Goal: Task Accomplishment & Management: Complete application form

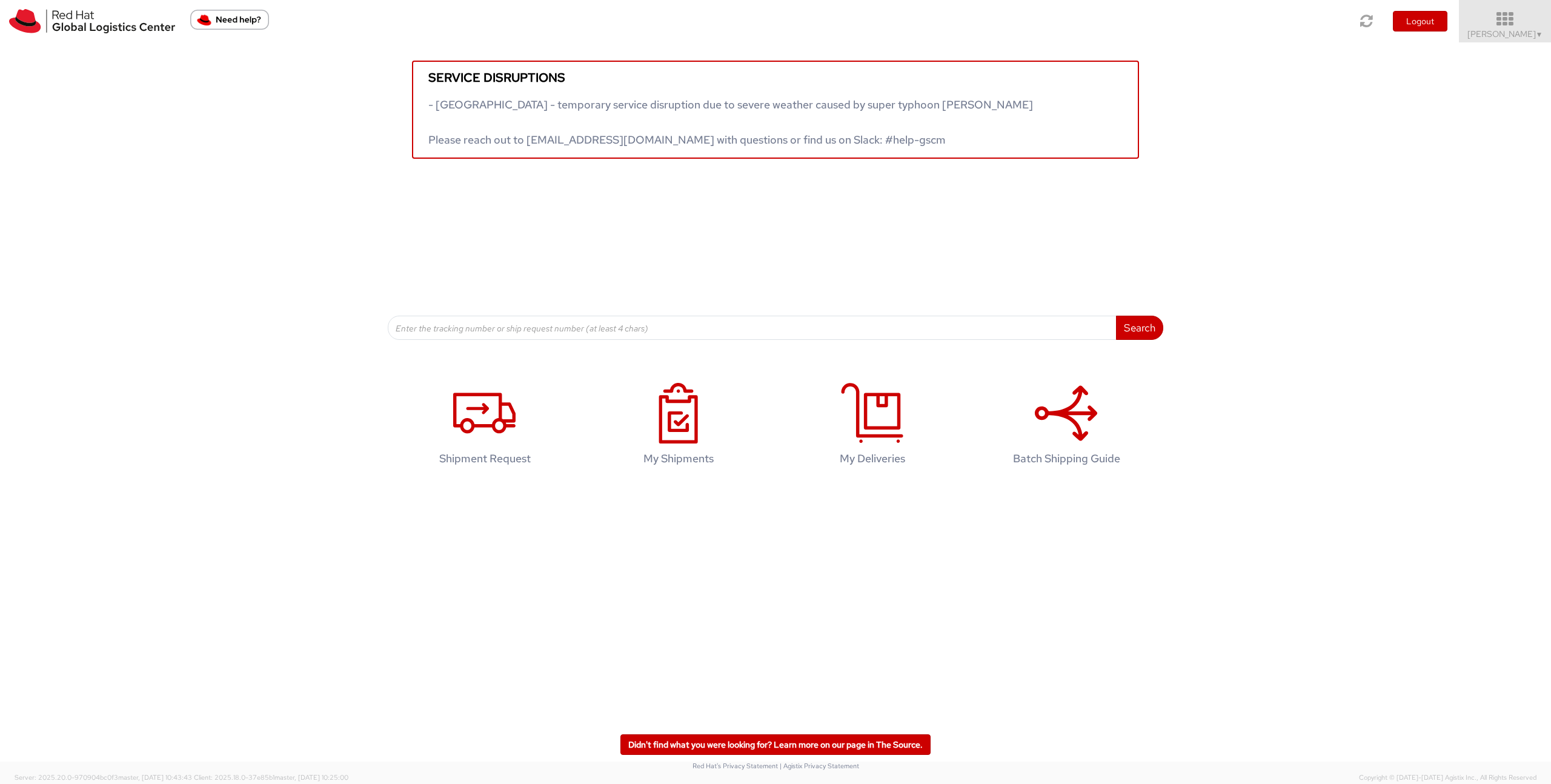
click at [1516, 30] on span "Noam LEVY ▼" at bounding box center [1505, 34] width 76 height 11
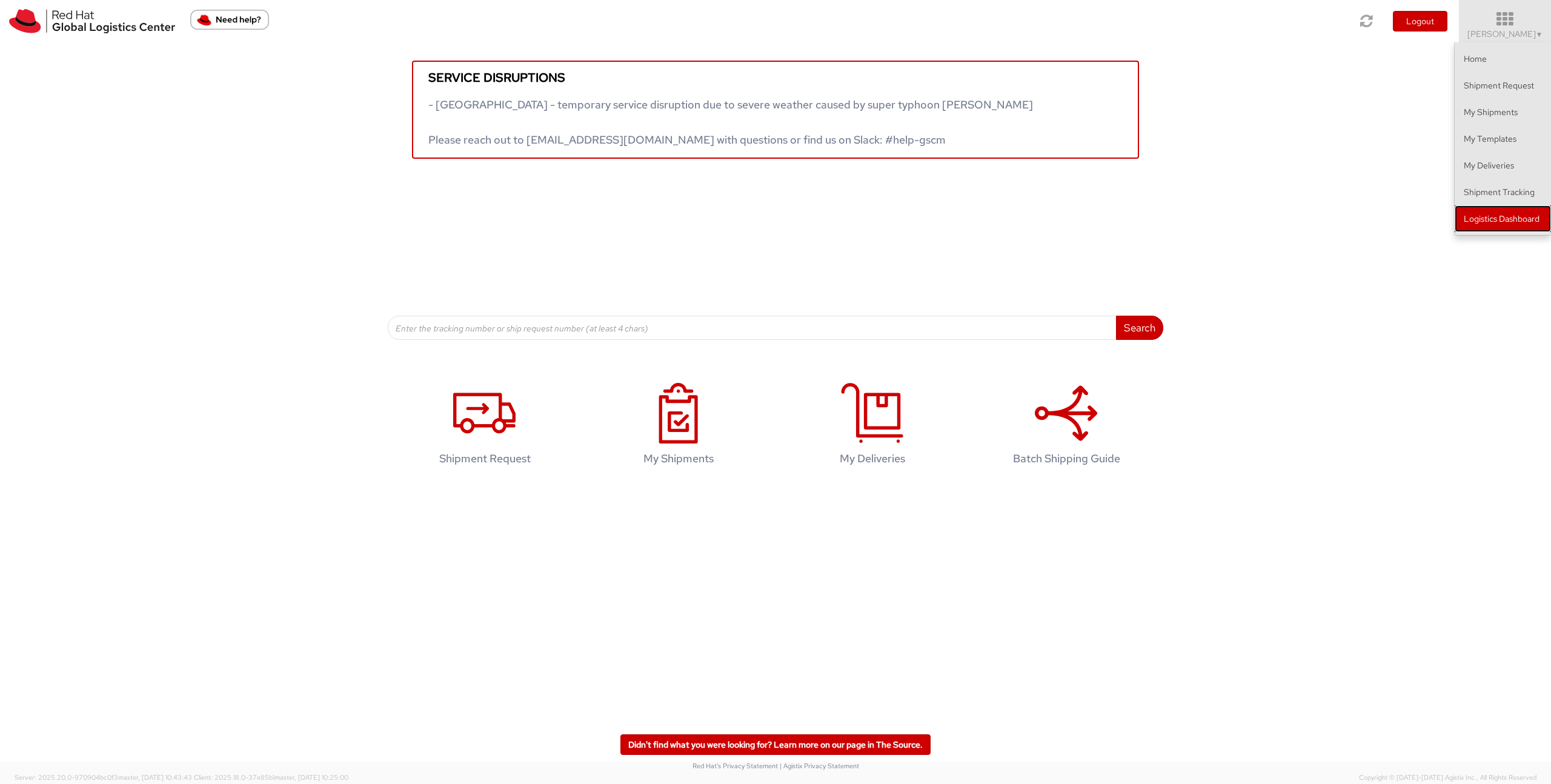
click at [1543, 211] on link "Logistics Dashboard" at bounding box center [1502, 219] width 96 height 27
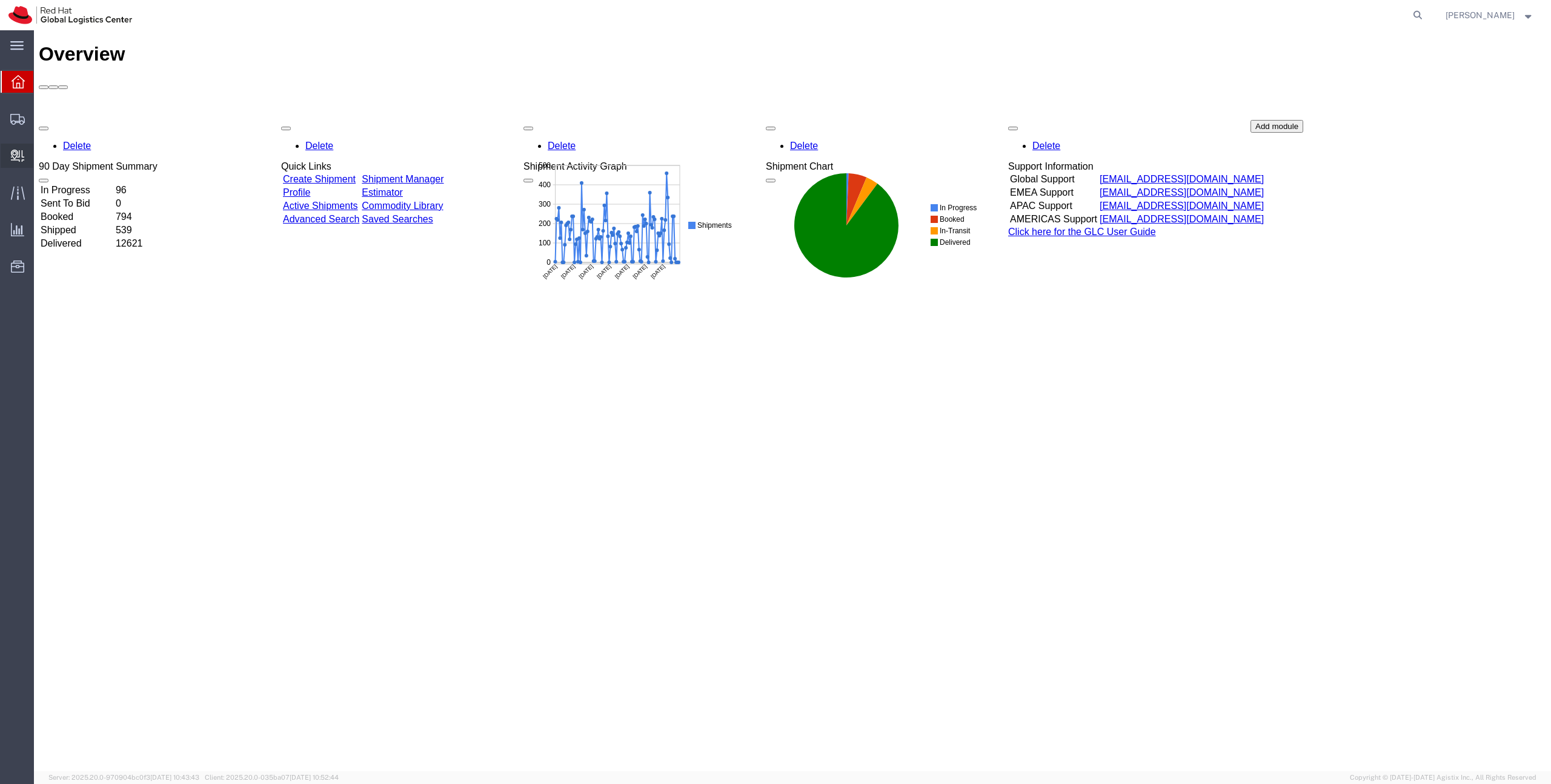
click at [0, 0] on span "Create Internal Batch" at bounding box center [0, 0] width 0 height 0
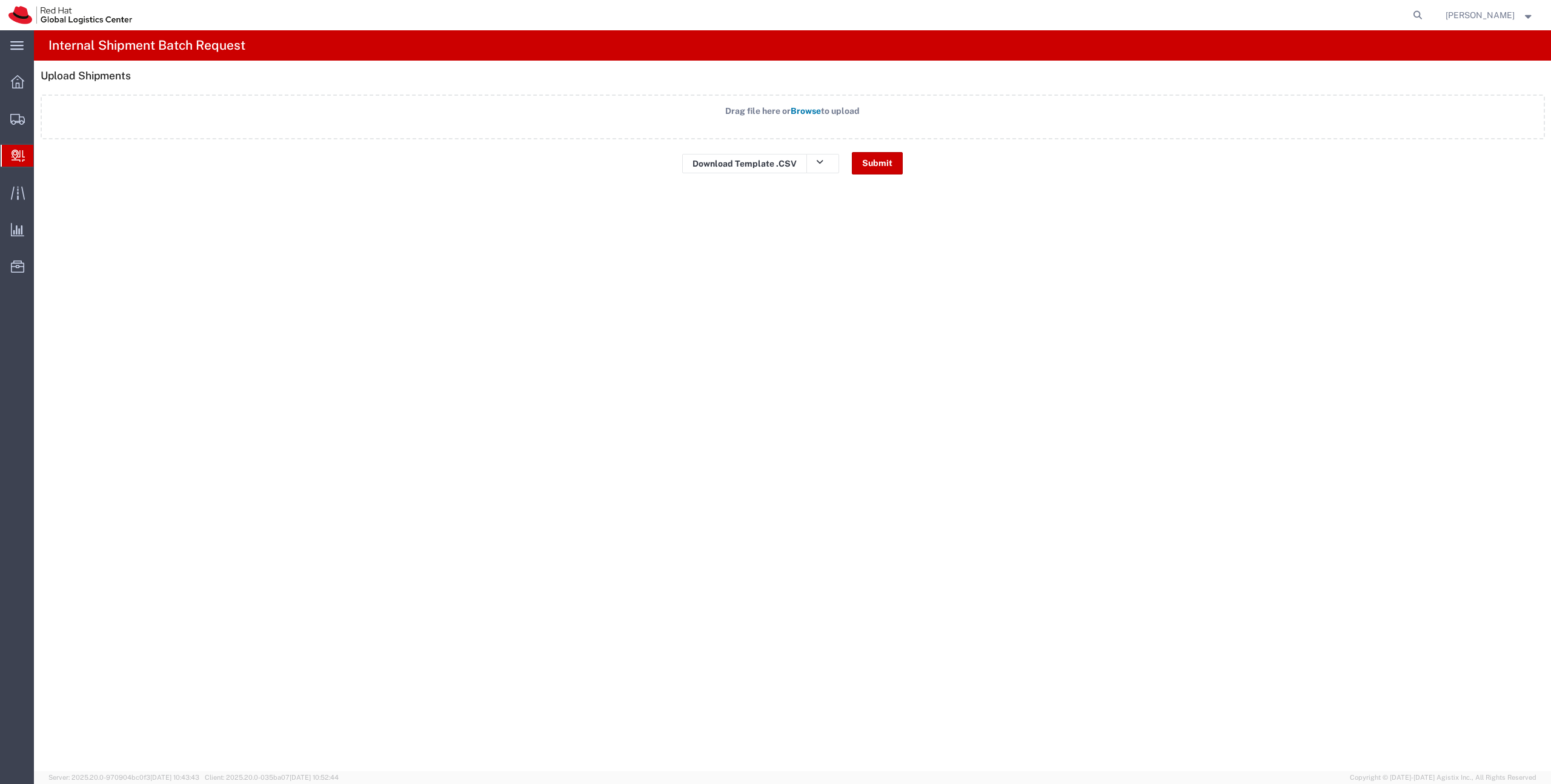
click at [0, 0] on span "Create Delivery" at bounding box center [0, 0] width 0 height 0
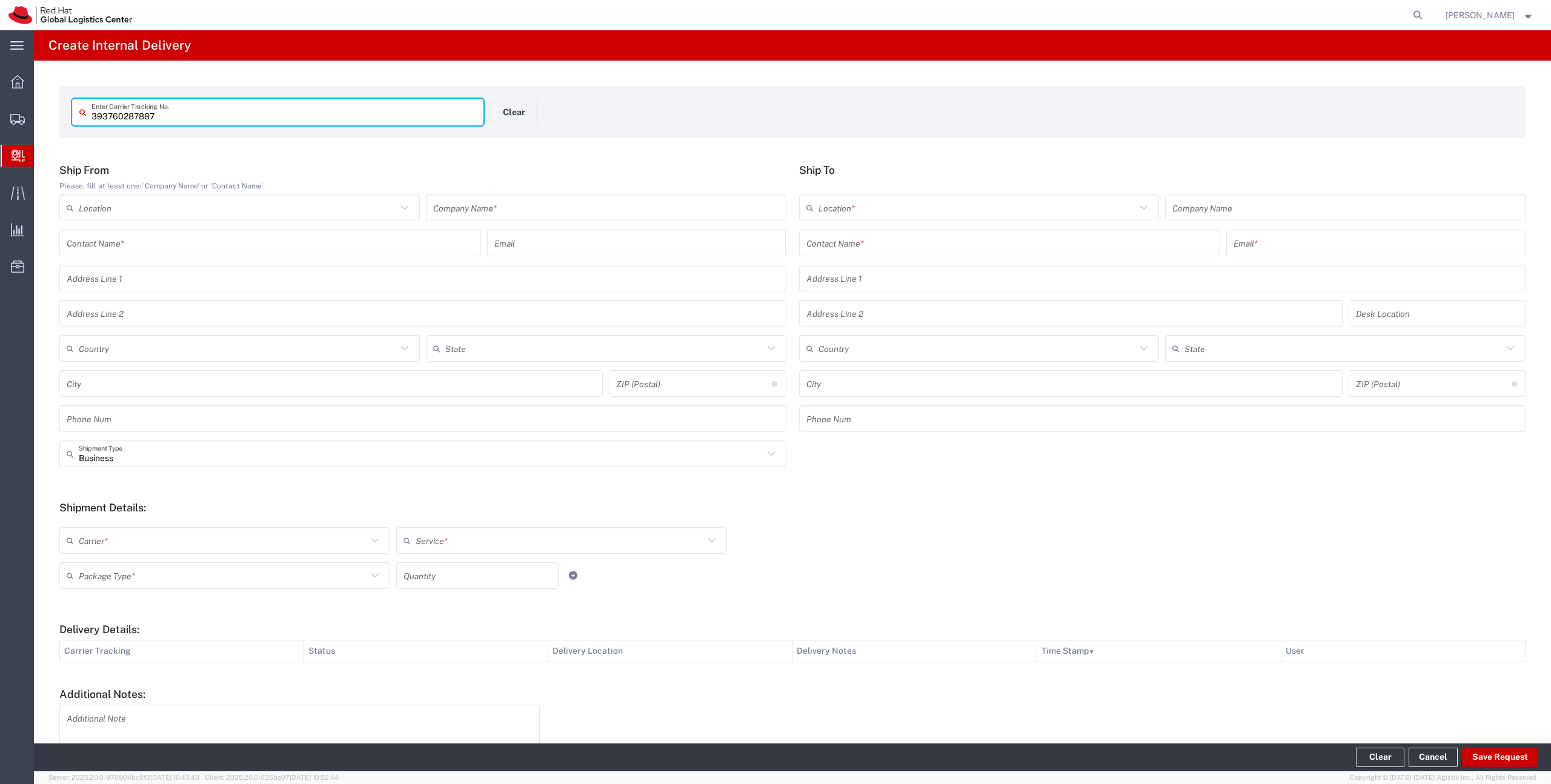
type input "393760287887"
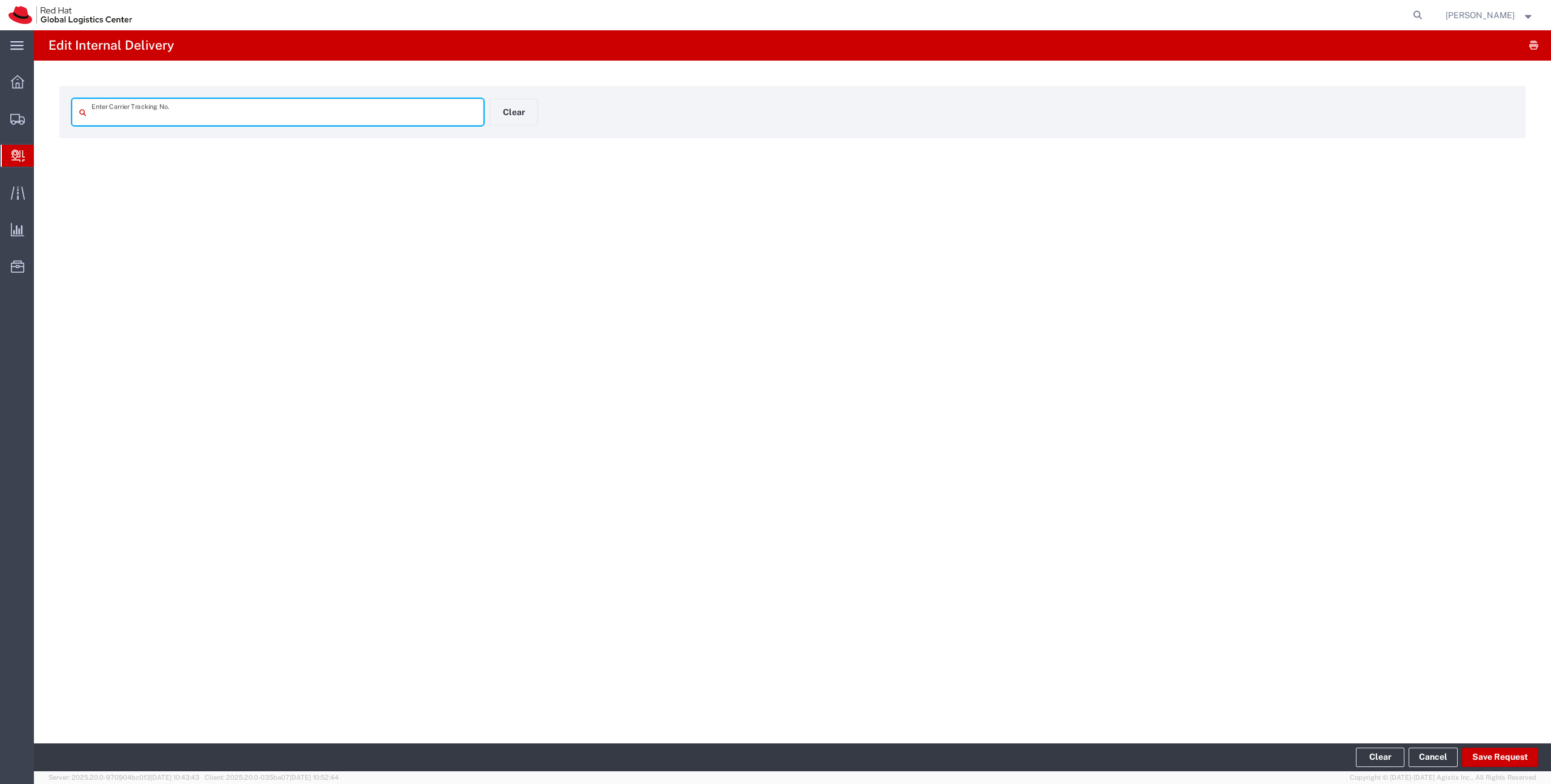
type input "393760287887"
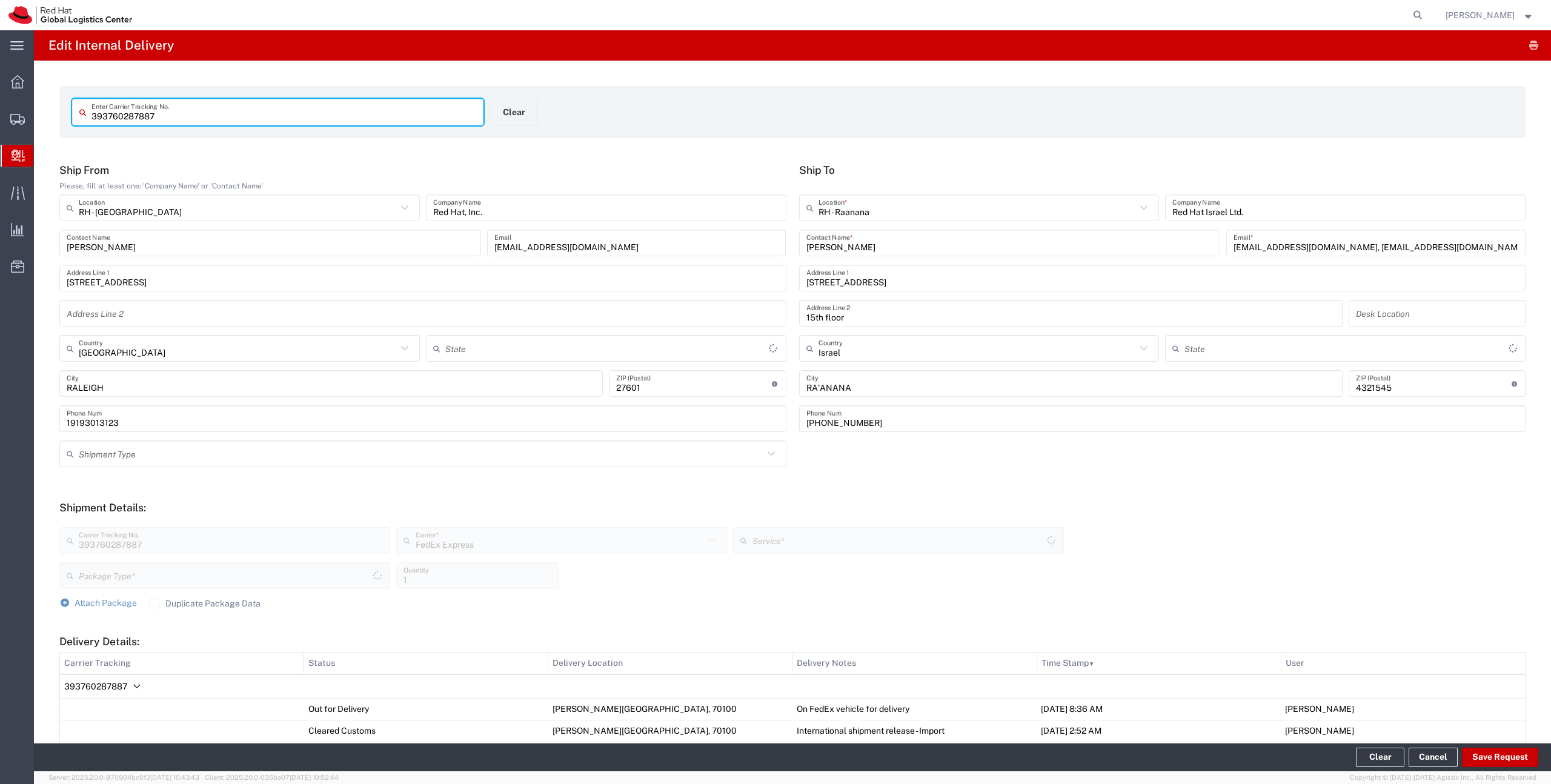
type input "Envelope"
type input "North Carolina"
type input "International Priority EOD"
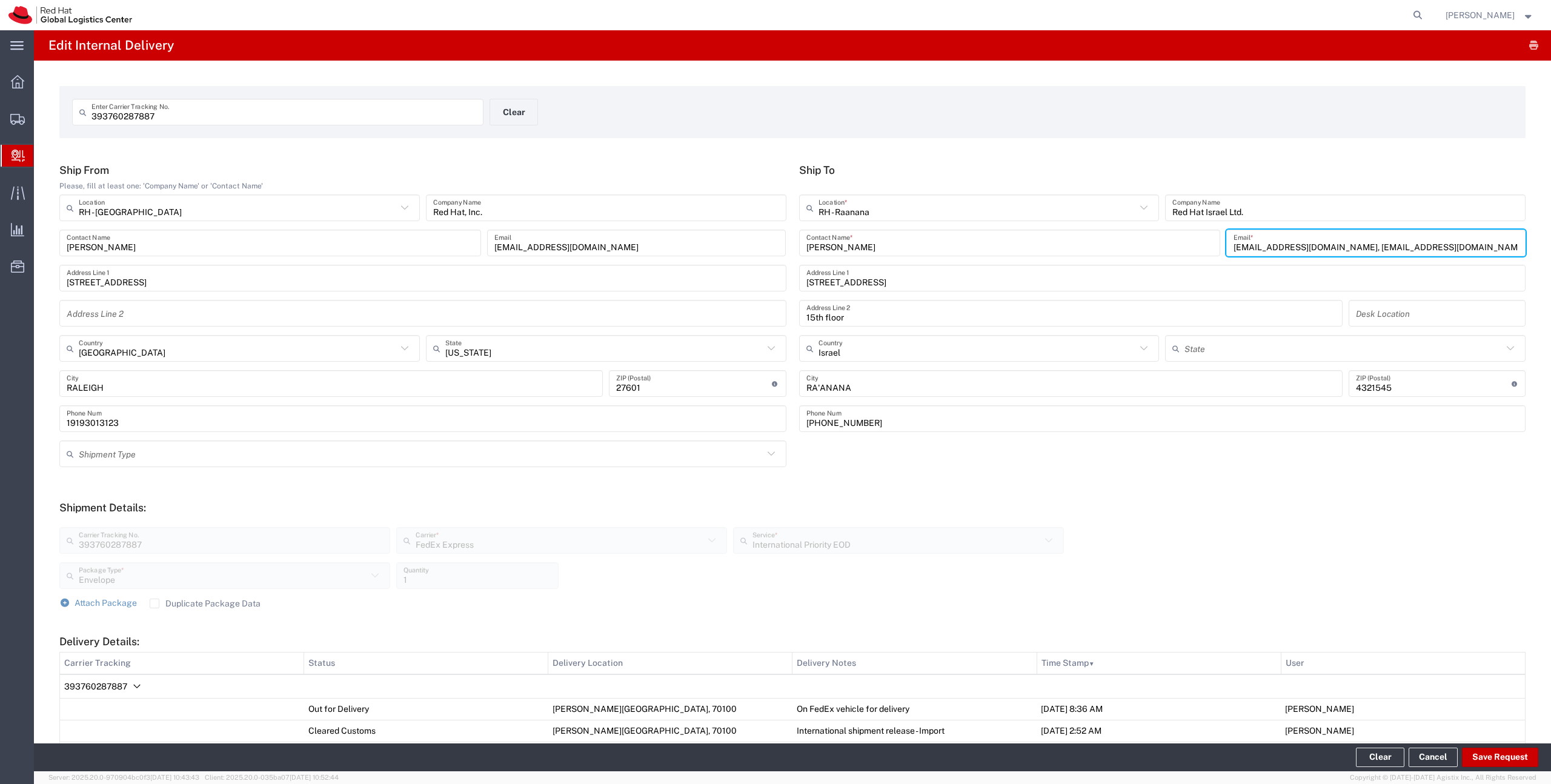
drag, startPoint x: 1473, startPoint y: 248, endPoint x: 1314, endPoint y: 245, distance: 159.0
click at [1314, 246] on input "shirshbe@redhat.com, emealogistics@redhat.com" at bounding box center [1376, 243] width 285 height 21
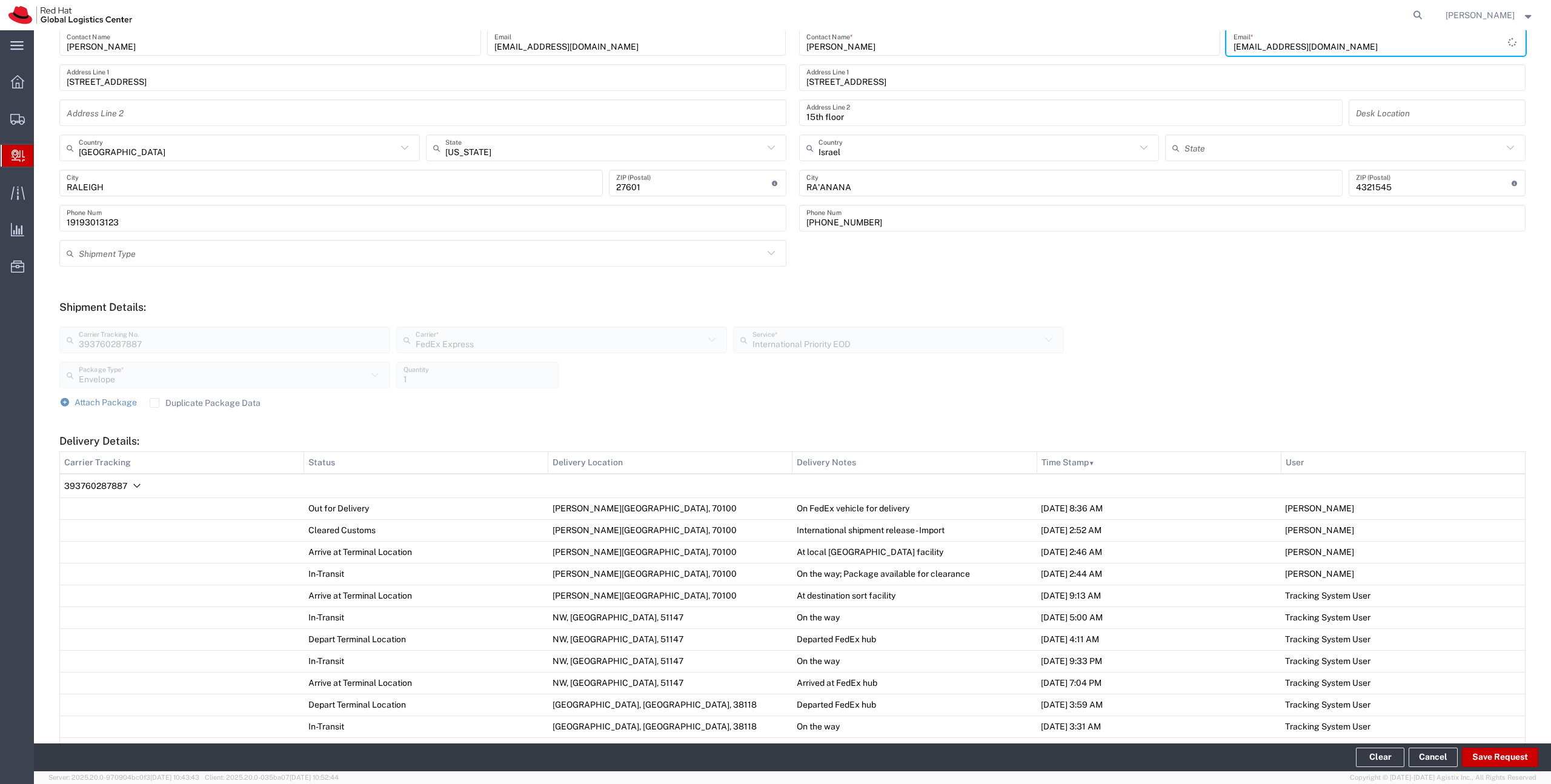
scroll to position [250, 0]
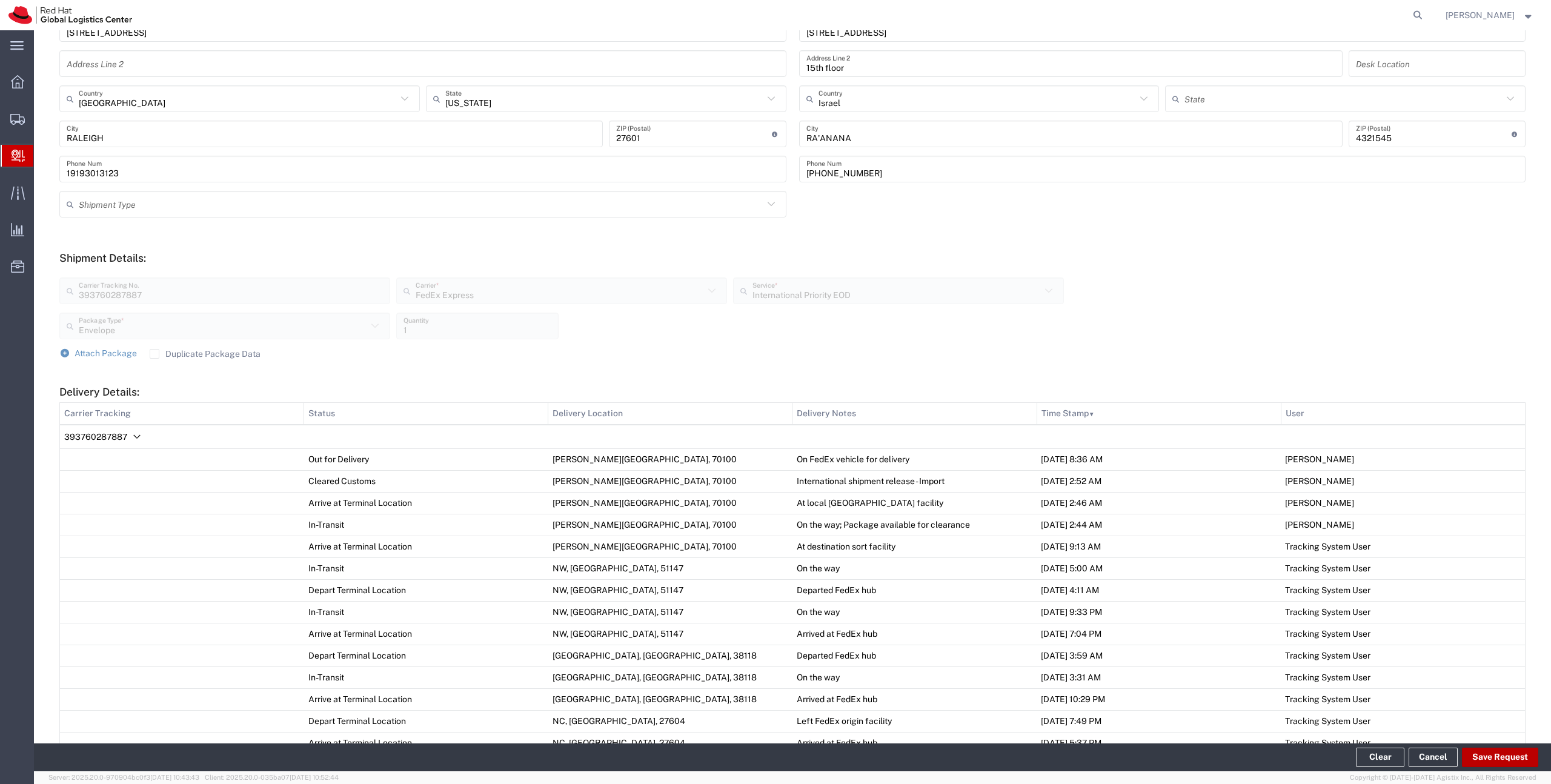
type input "shirshbe@redhat.com"
click at [1473, 755] on button "Save Request" at bounding box center [1500, 757] width 76 height 19
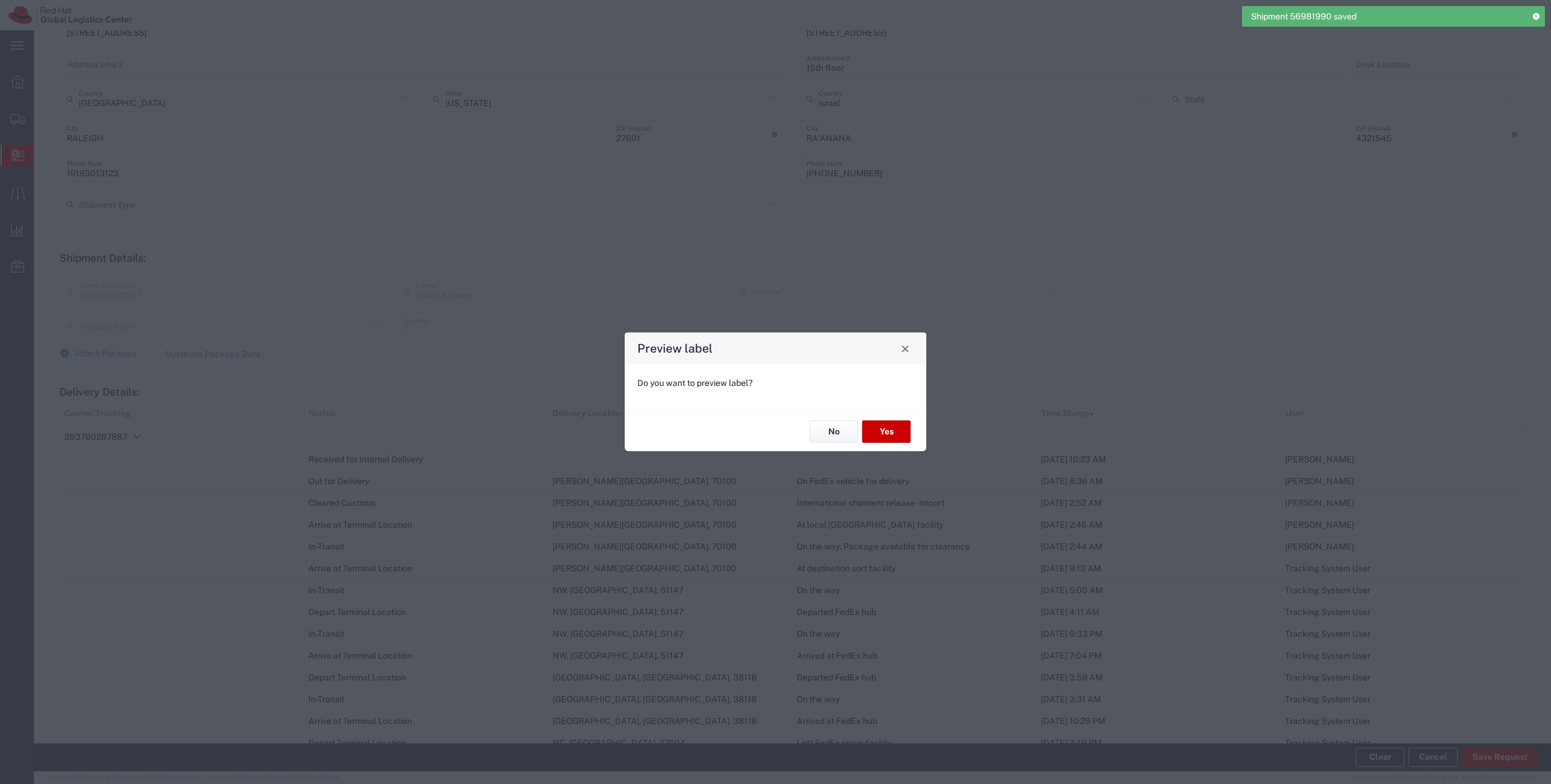
type input "Envelope"
type input "International Priority EOD"
click at [837, 437] on button "No" at bounding box center [833, 432] width 49 height 23
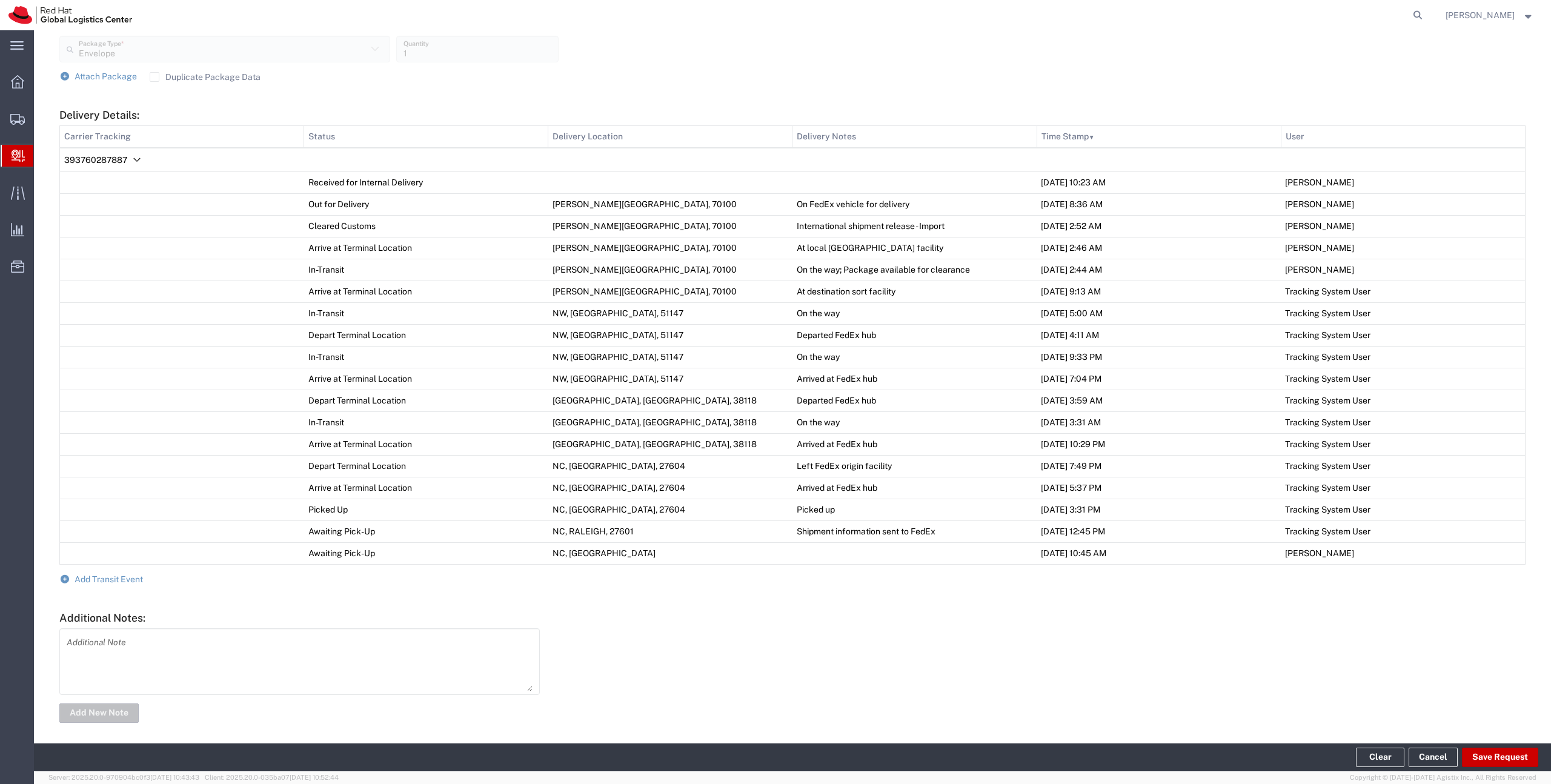
scroll to position [533, 0]
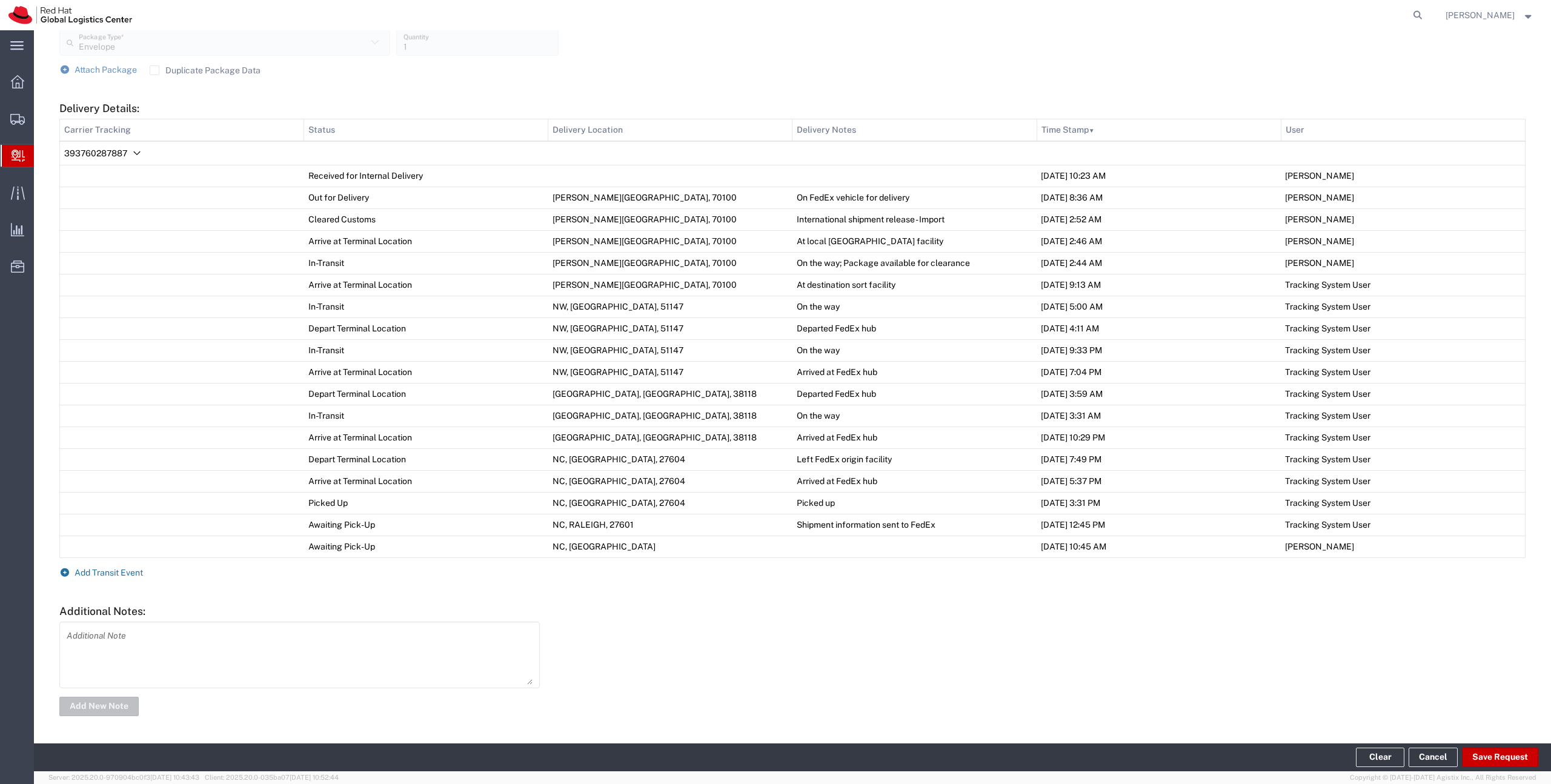
click at [110, 569] on span "Add Transit Event" at bounding box center [108, 572] width 68 height 10
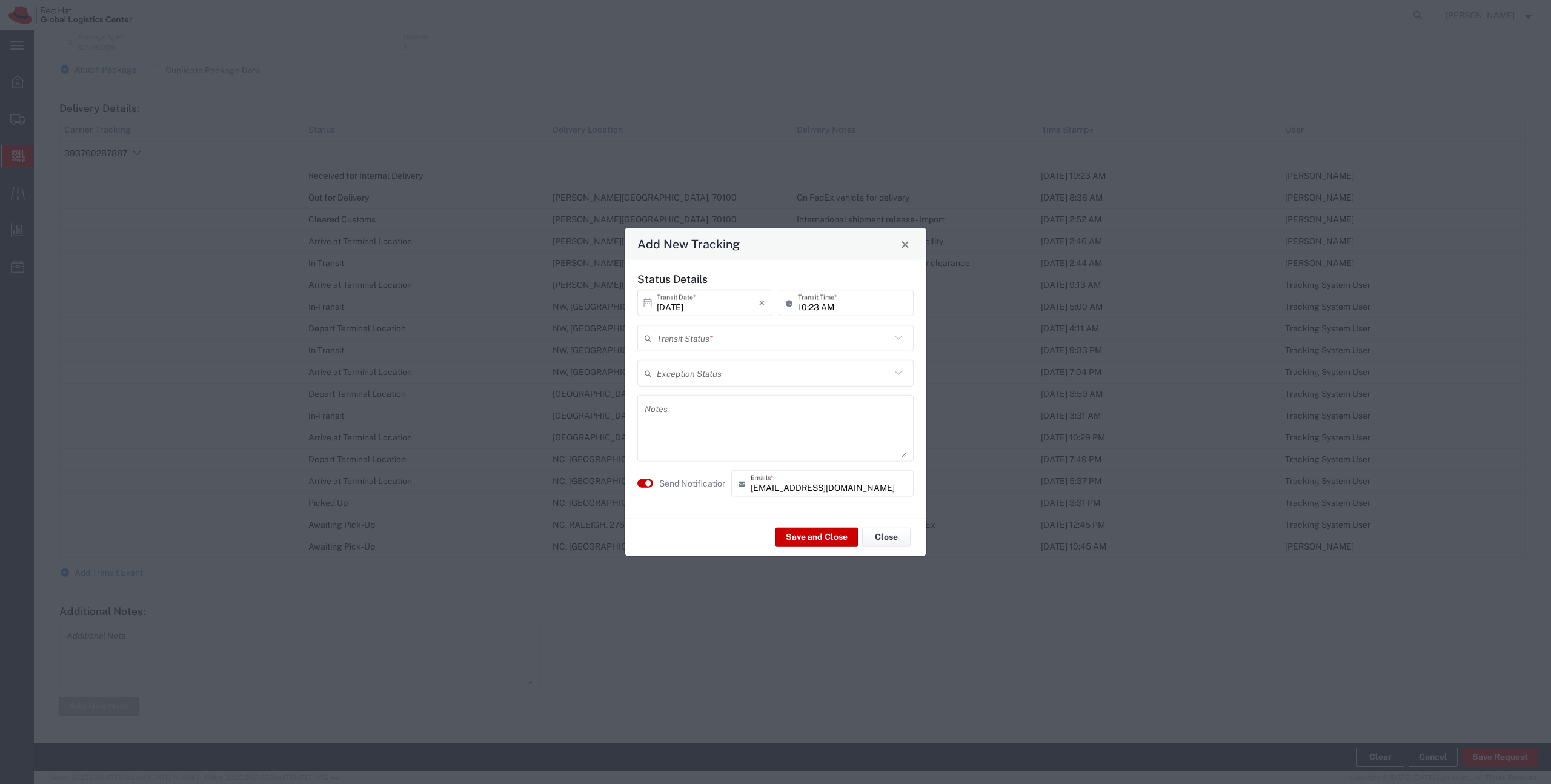
click at [857, 348] on div "Transit Status *" at bounding box center [776, 338] width 276 height 27
click at [853, 359] on span "Delivery Confirmation" at bounding box center [776, 364] width 274 height 19
type input "Delivery Confirmation"
click at [785, 423] on textarea at bounding box center [776, 428] width 262 height 59
type textarea "Waiting for you at the reception."
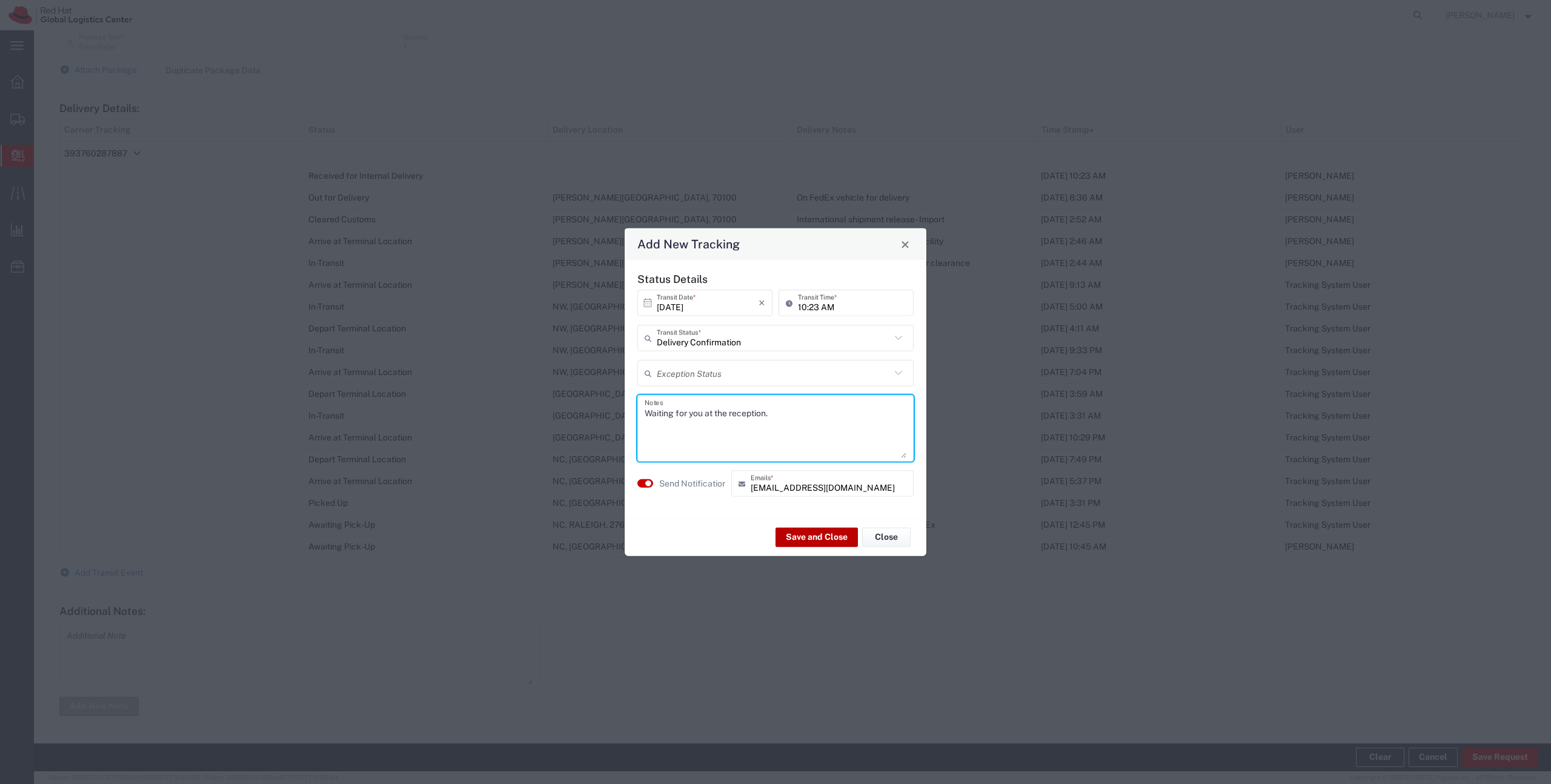
click at [806, 536] on button "Save and Close" at bounding box center [817, 536] width 82 height 19
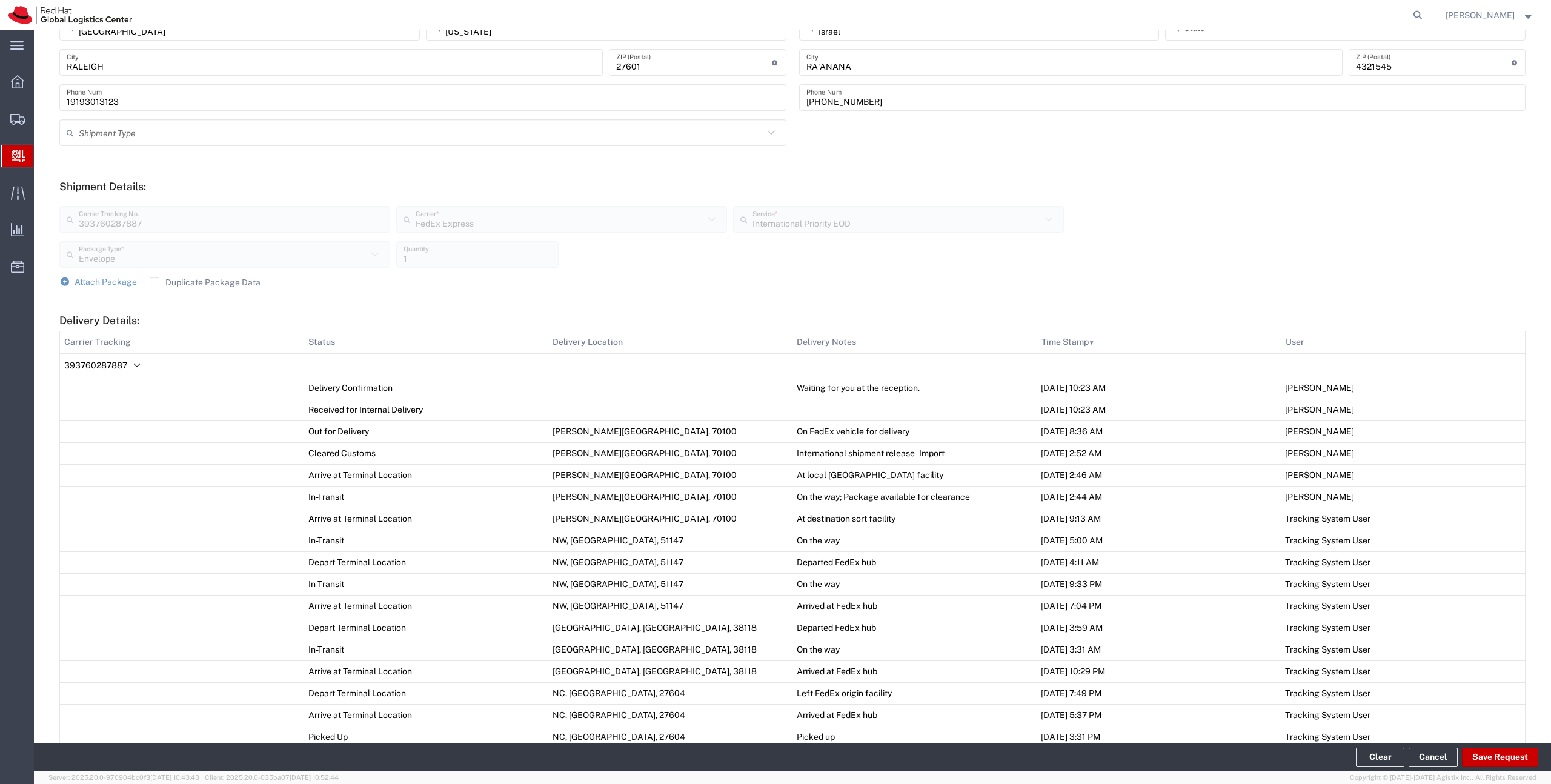
scroll to position [0, 0]
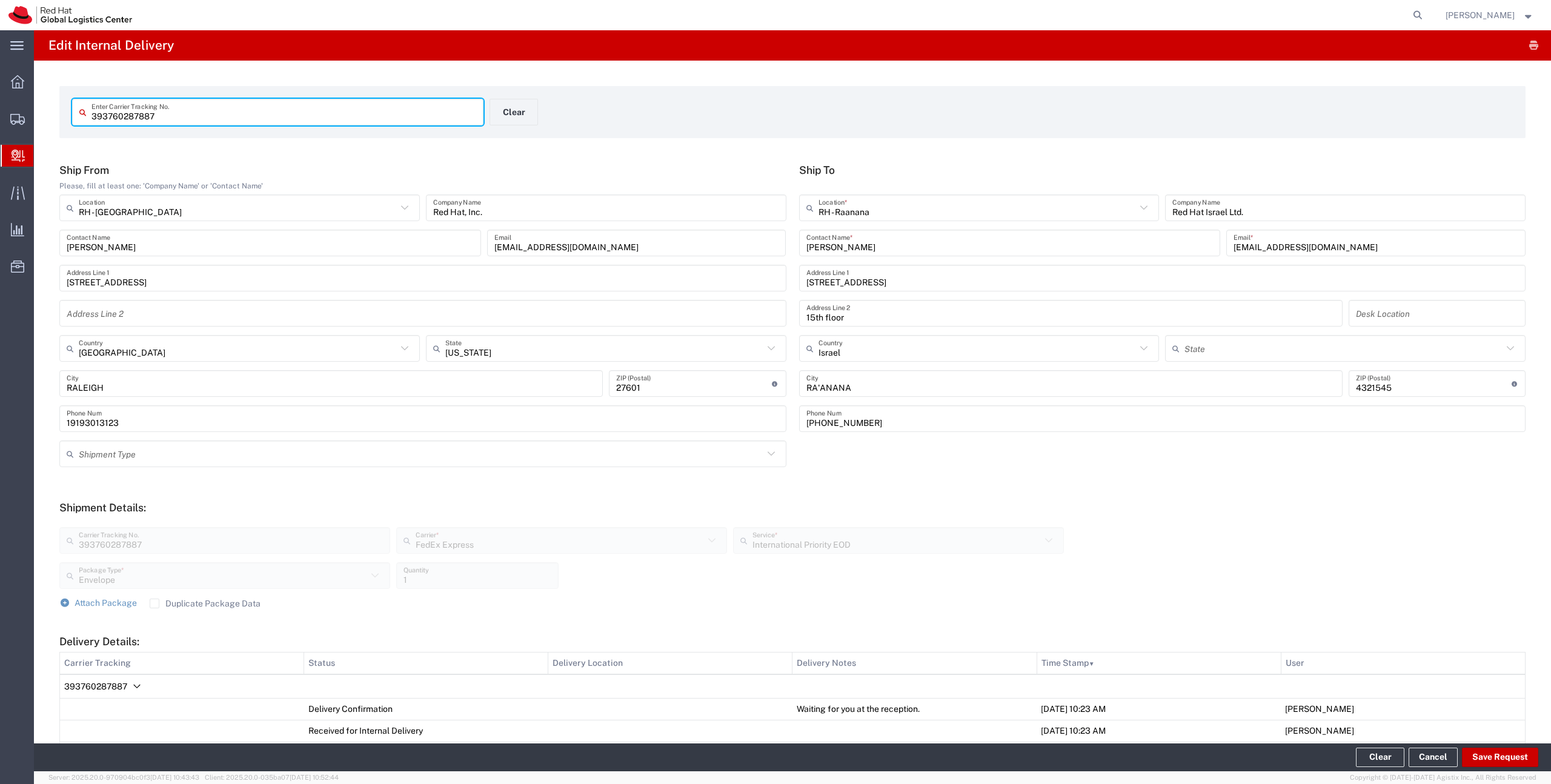
drag, startPoint x: 199, startPoint y: 117, endPoint x: 191, endPoint y: 93, distance: 25.3
click at [191, 93] on form "393760287887 Enter Carrier Tracking No. Clear" at bounding box center [792, 112] width 1467 height 52
type input "393378218330"
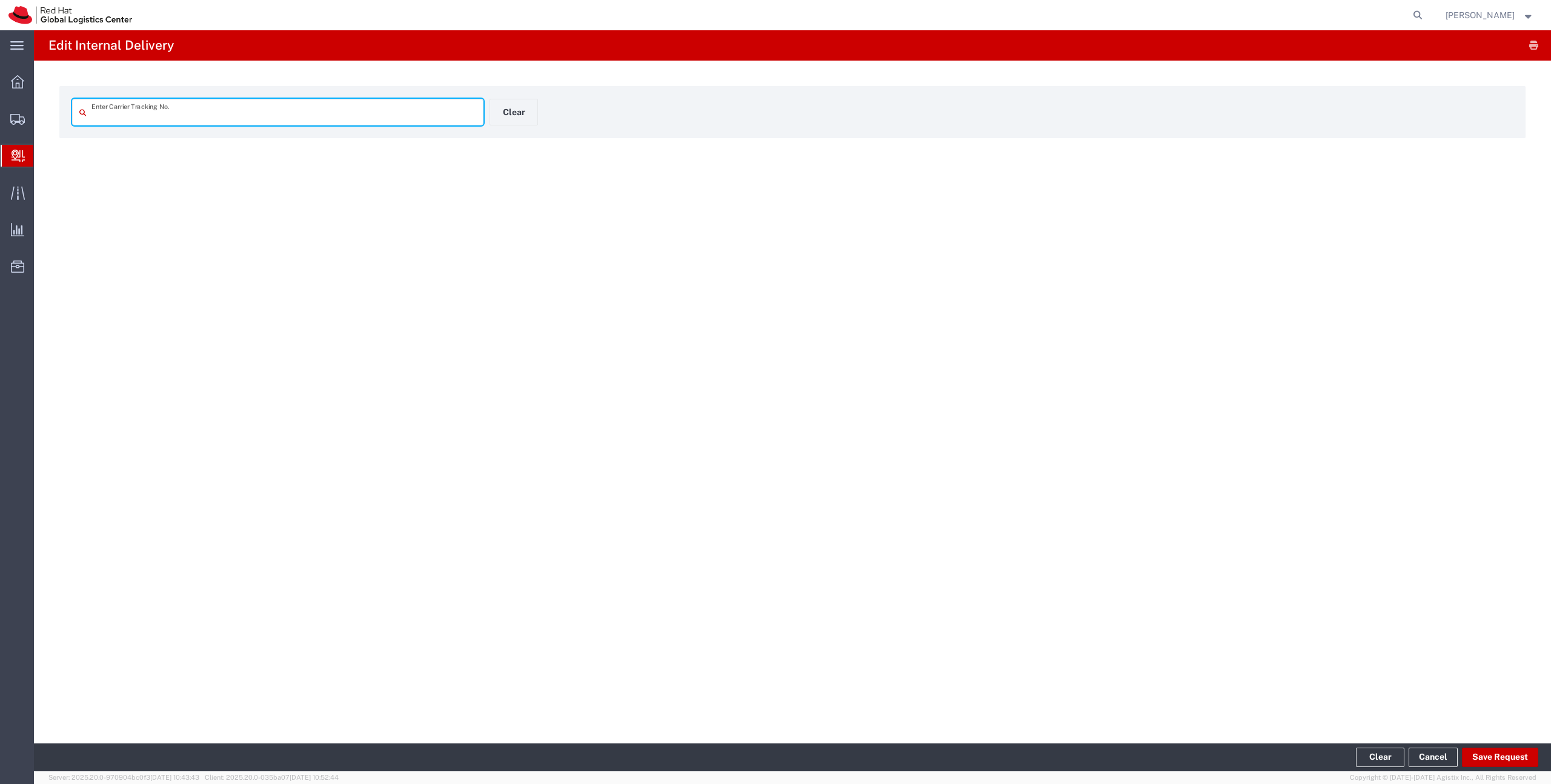
type input "393378218330"
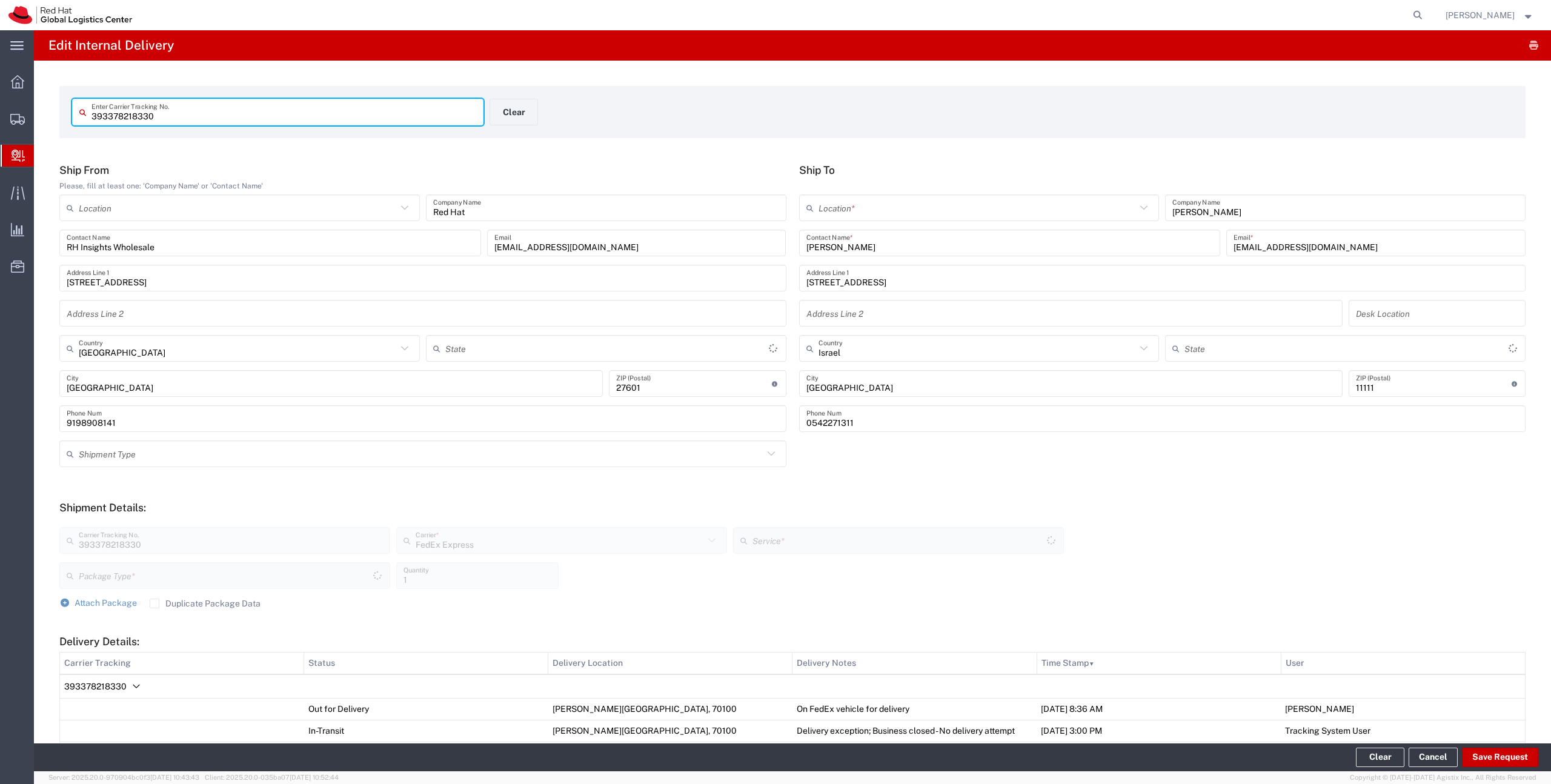
type input "Your Packaging"
type input "North Carolina"
type input "International Economy"
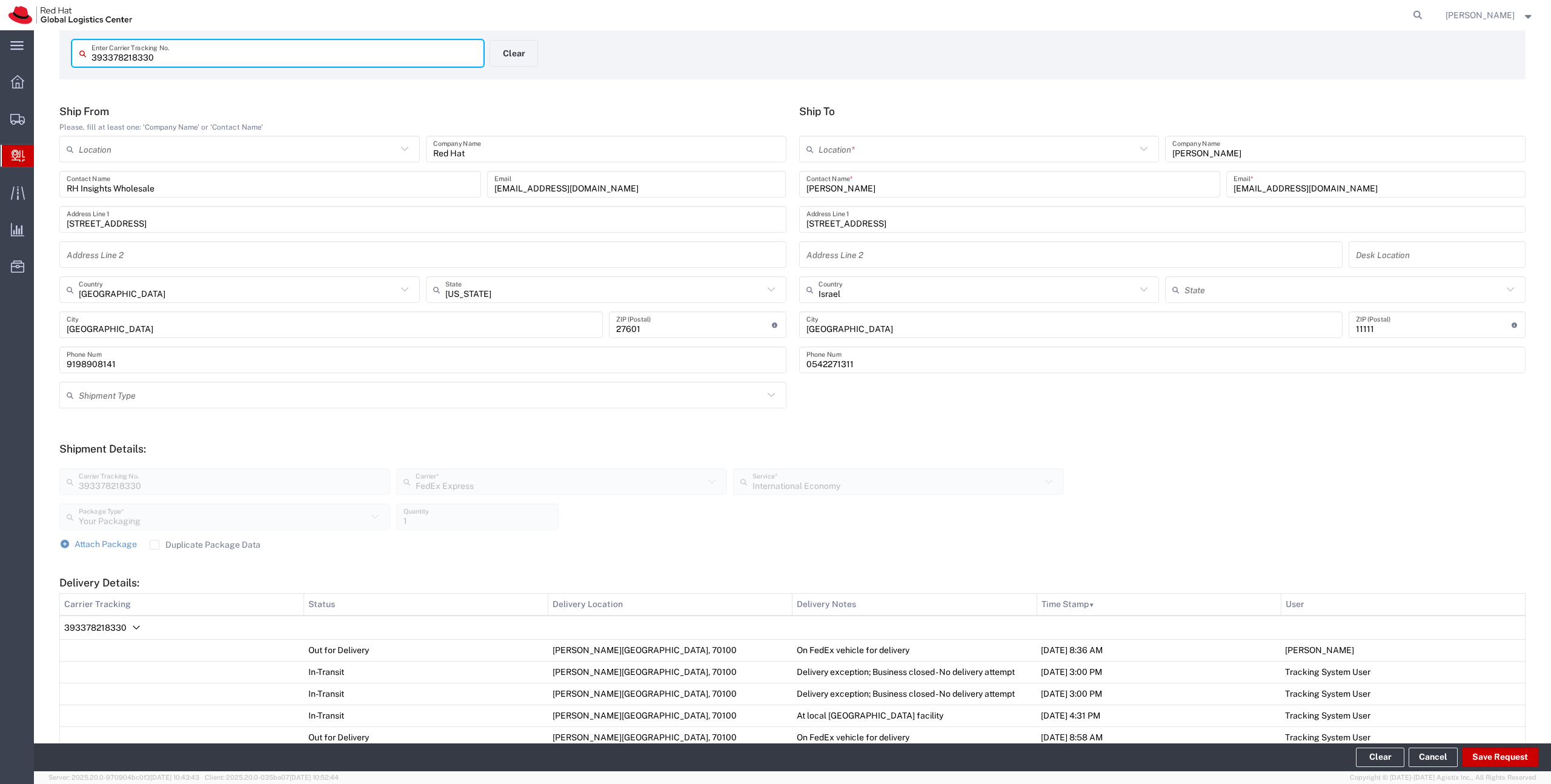
scroll to position [80, 0]
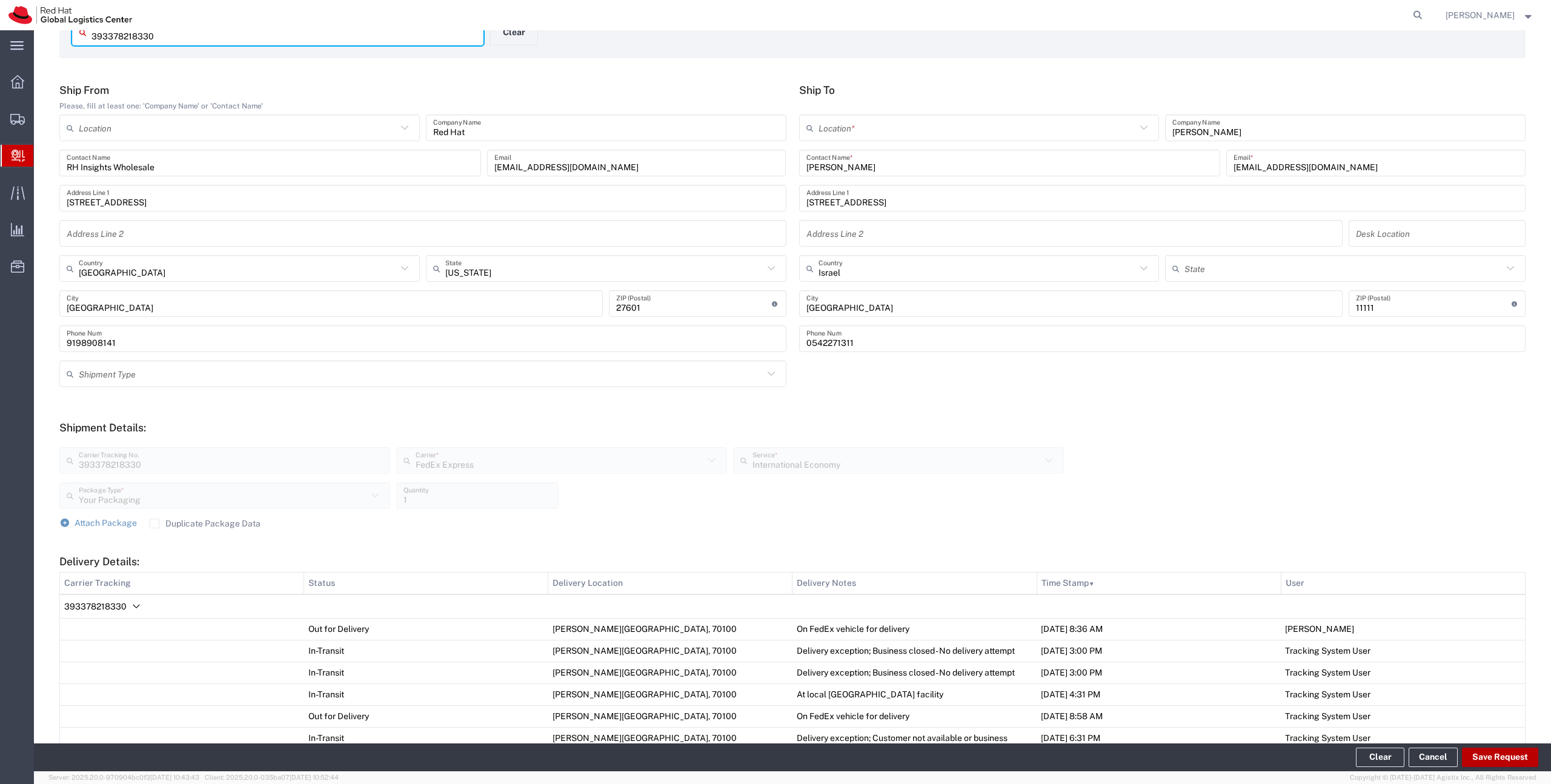
click at [1489, 755] on button "Save Request" at bounding box center [1500, 757] width 76 height 19
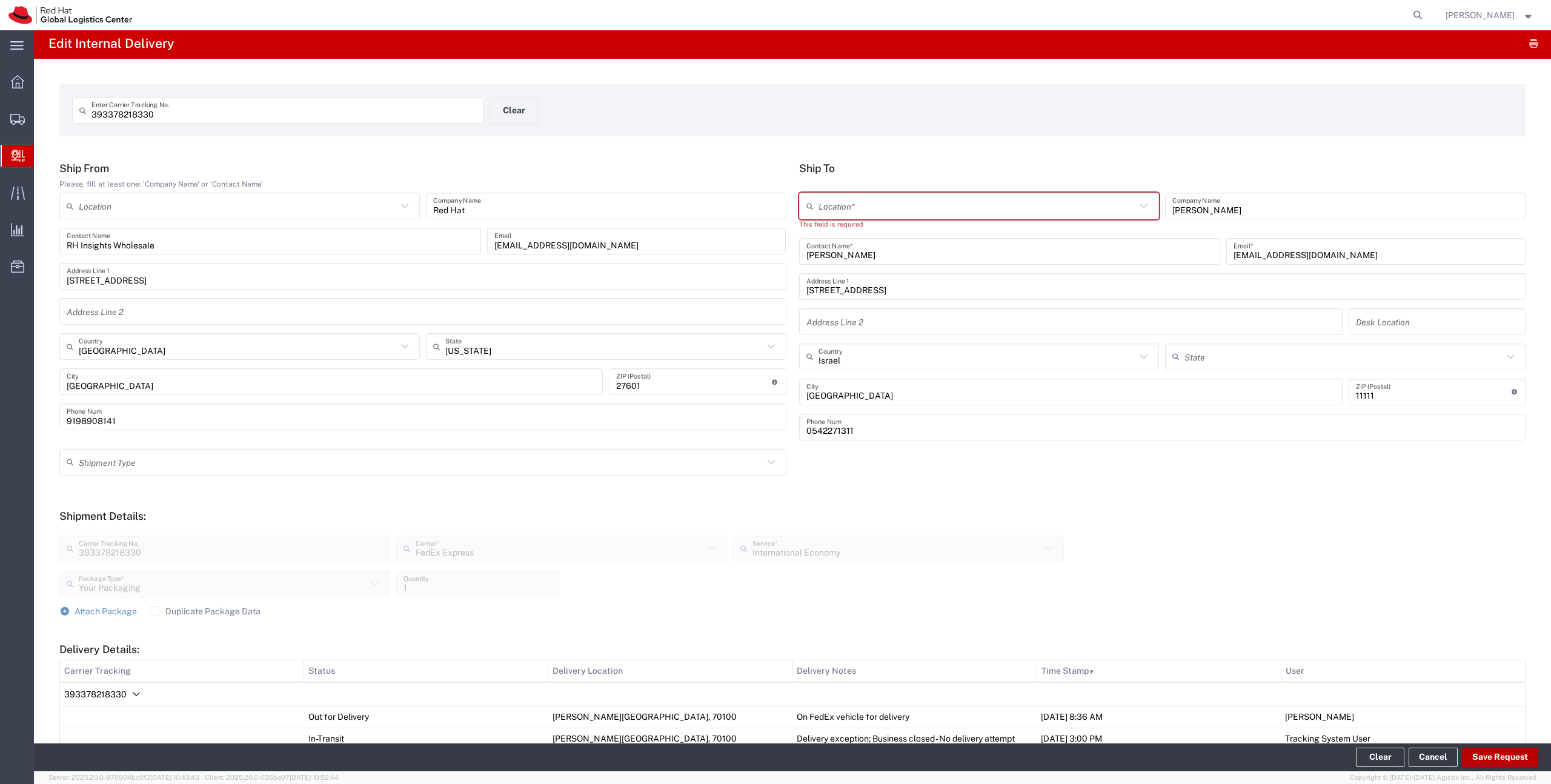
scroll to position [0, 0]
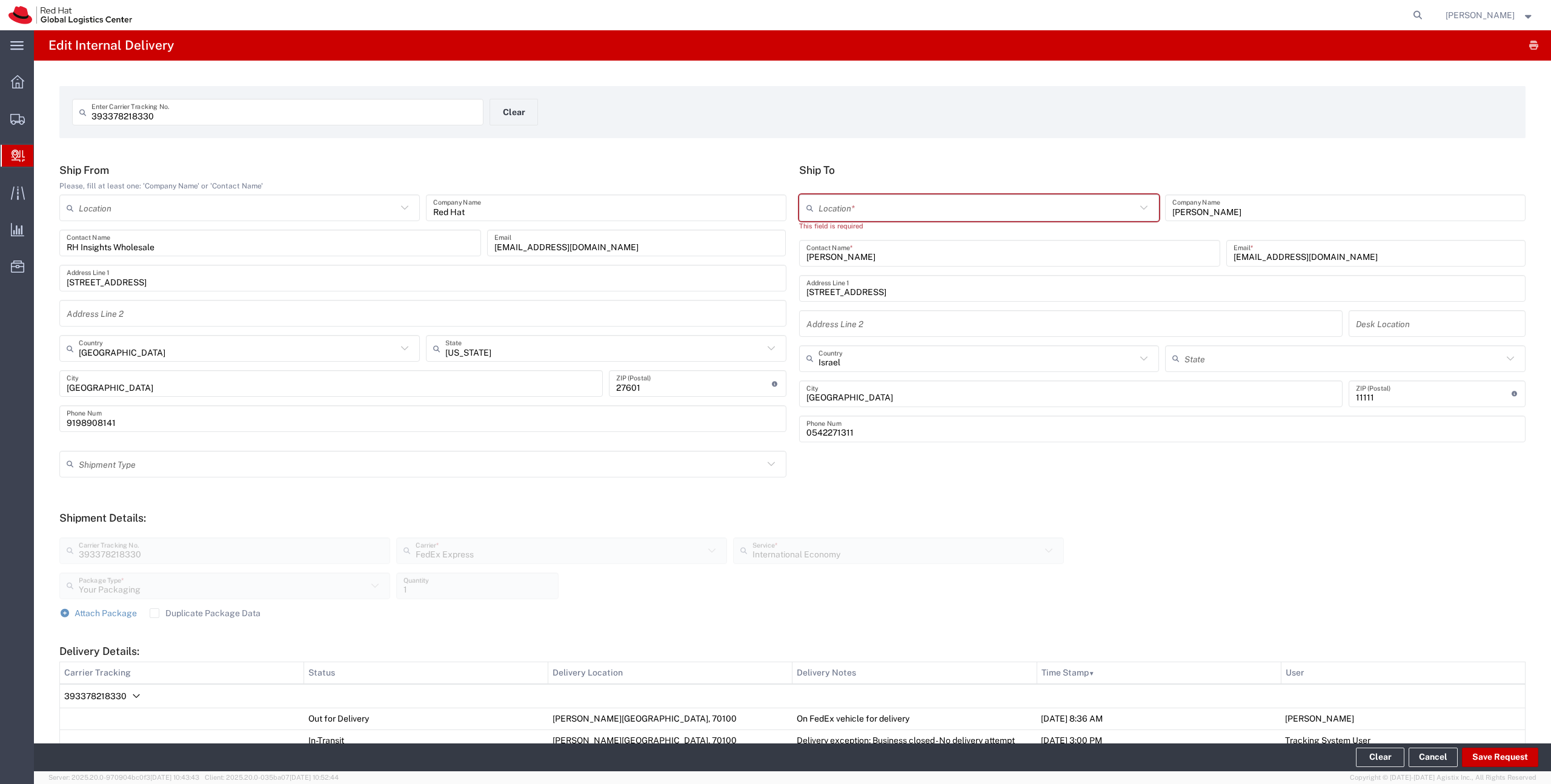
click at [969, 209] on input "text" at bounding box center [978, 208] width 318 height 21
type input "RH - Raanana"
type input "Red Hat Israel Ltd."
type input "8 Ha'Pnina Street"
type input "15th floor"
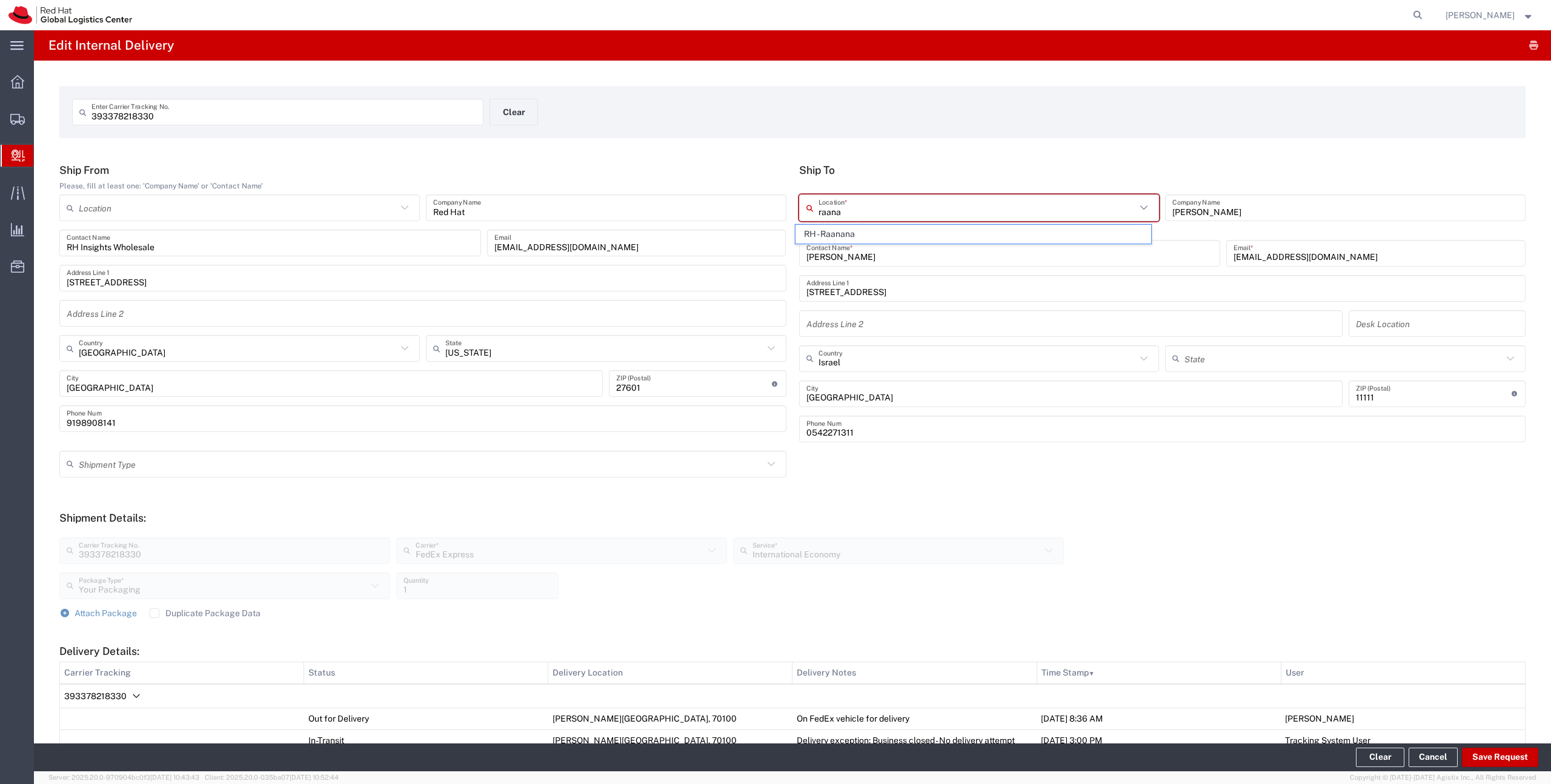
type input "RA'ANANA"
type input "4321545"
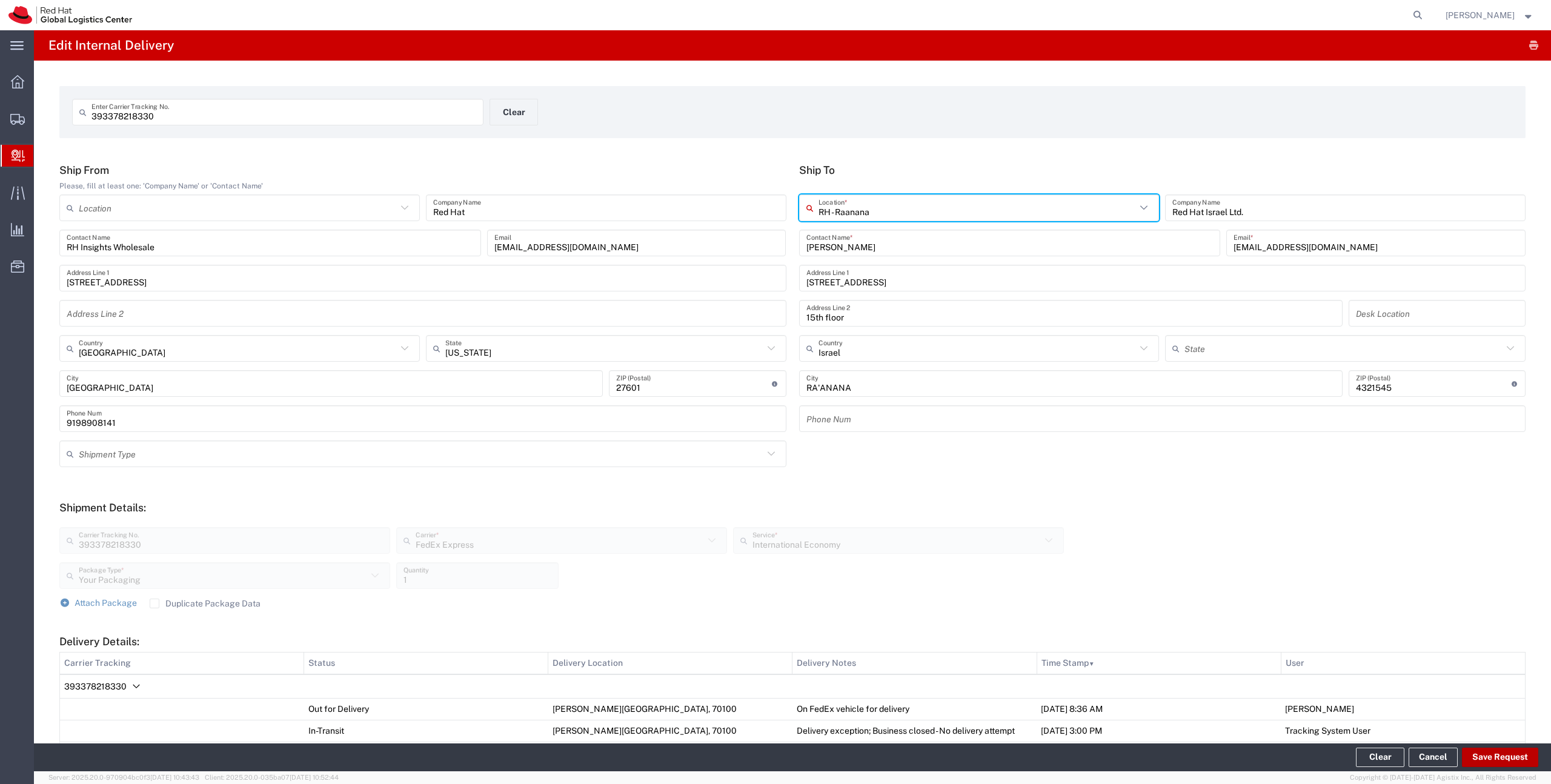
type input "RH - Raanana"
click at [1499, 759] on button "Save Request" at bounding box center [1500, 757] width 76 height 19
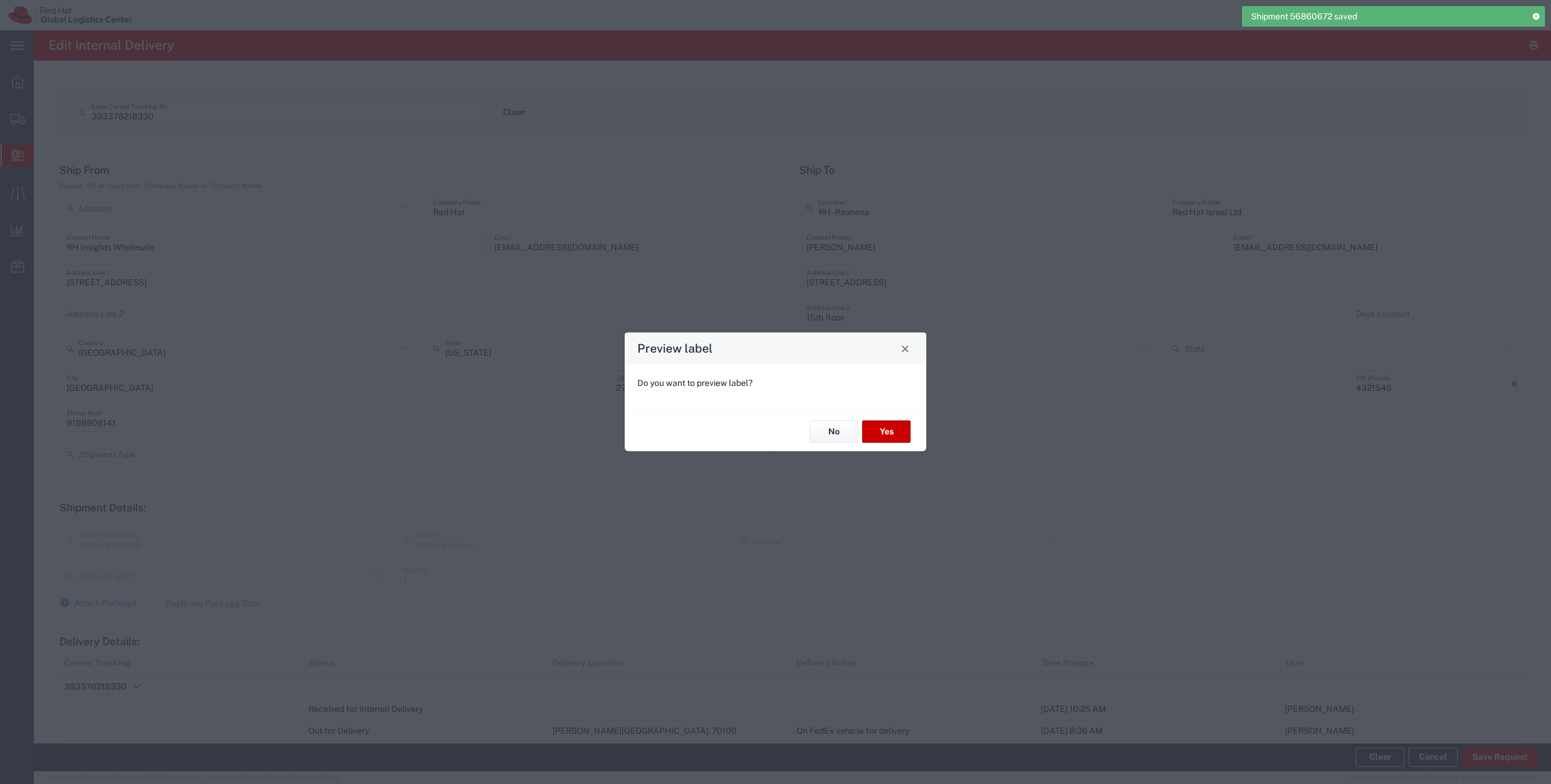
type input "Your Packaging"
type input "International Economy"
click at [831, 433] on button "No" at bounding box center [833, 432] width 49 height 23
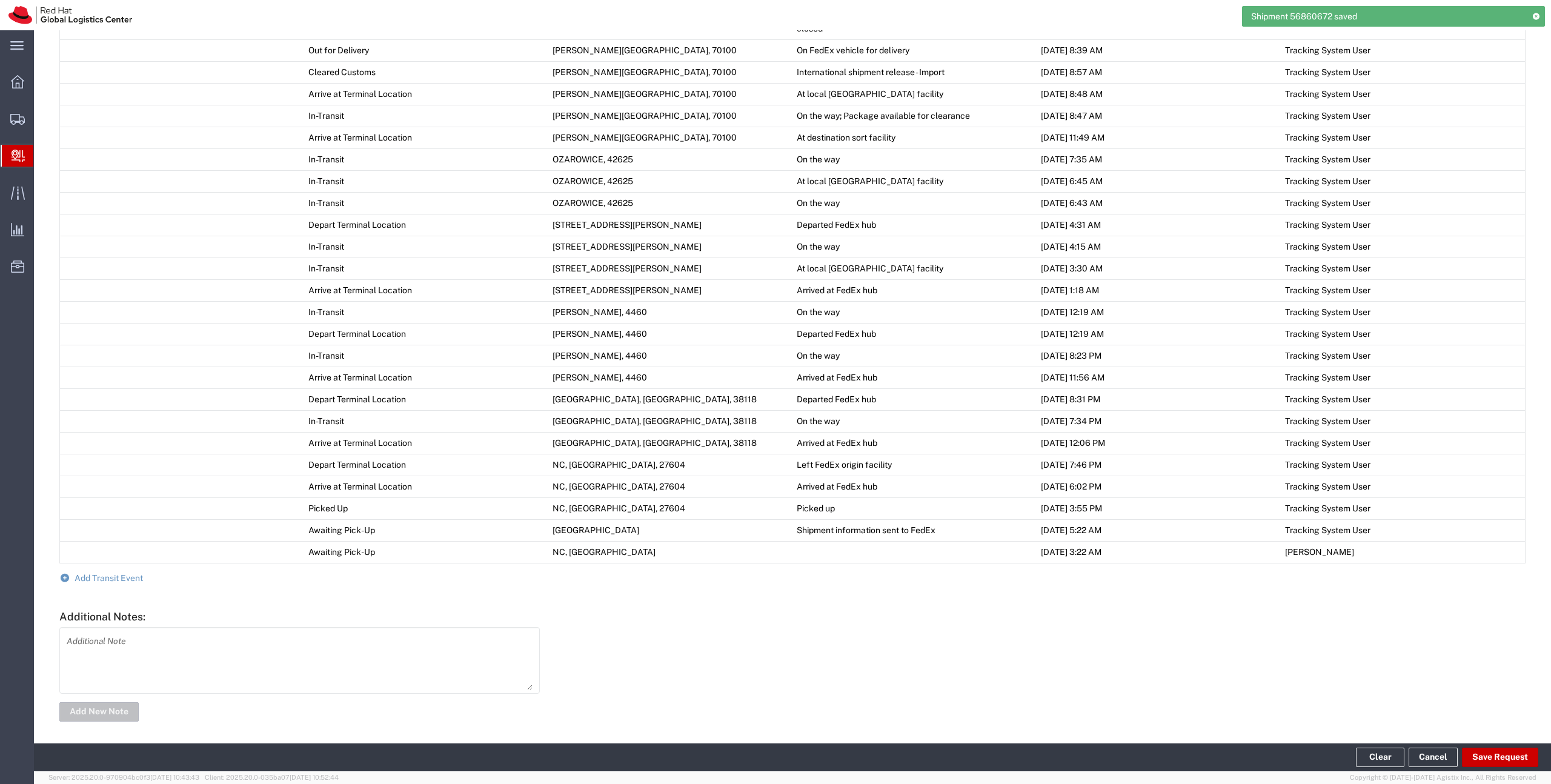
scroll to position [829, 0]
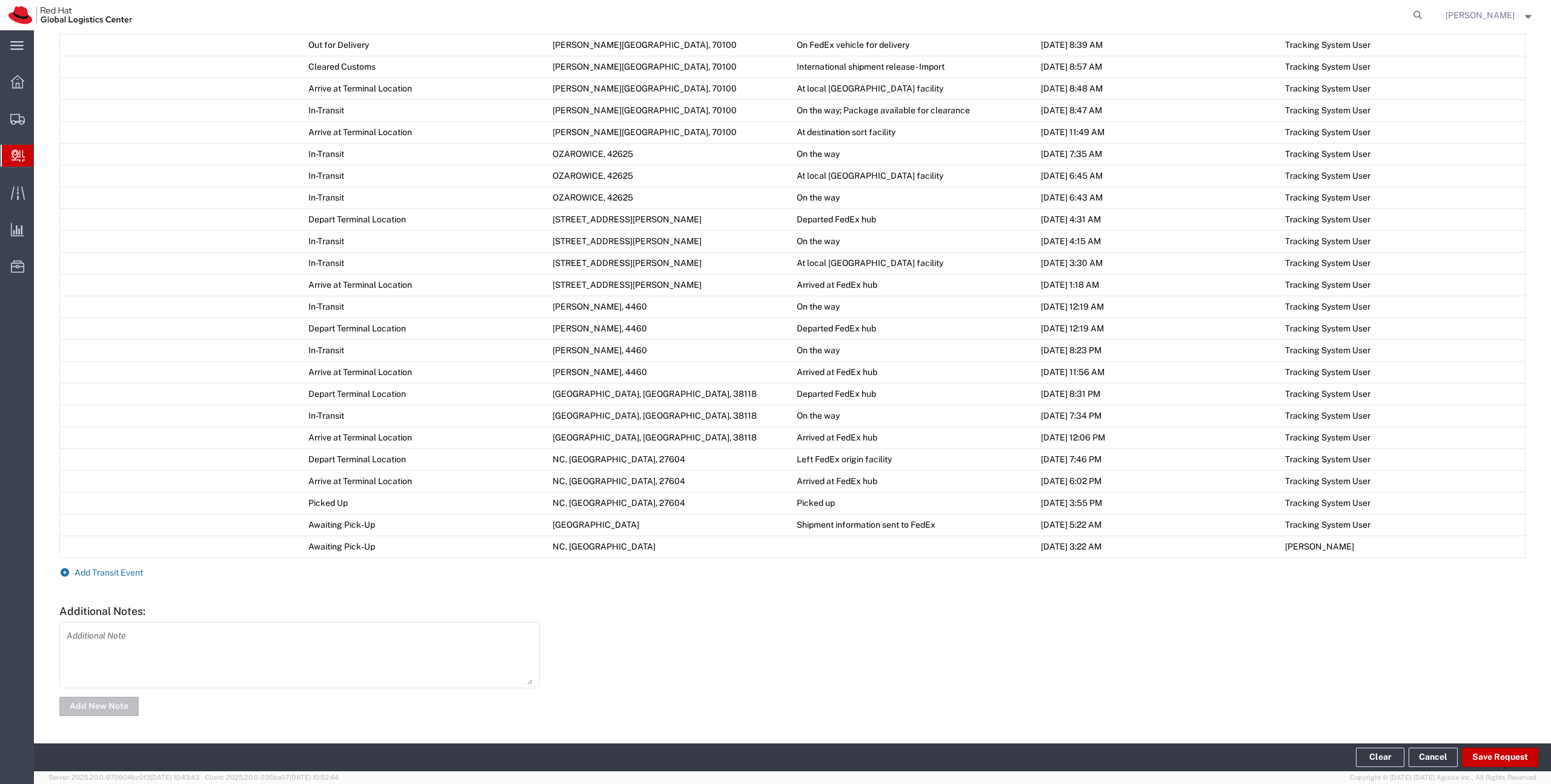
click at [84, 574] on span "Add Transit Event" at bounding box center [108, 572] width 68 height 10
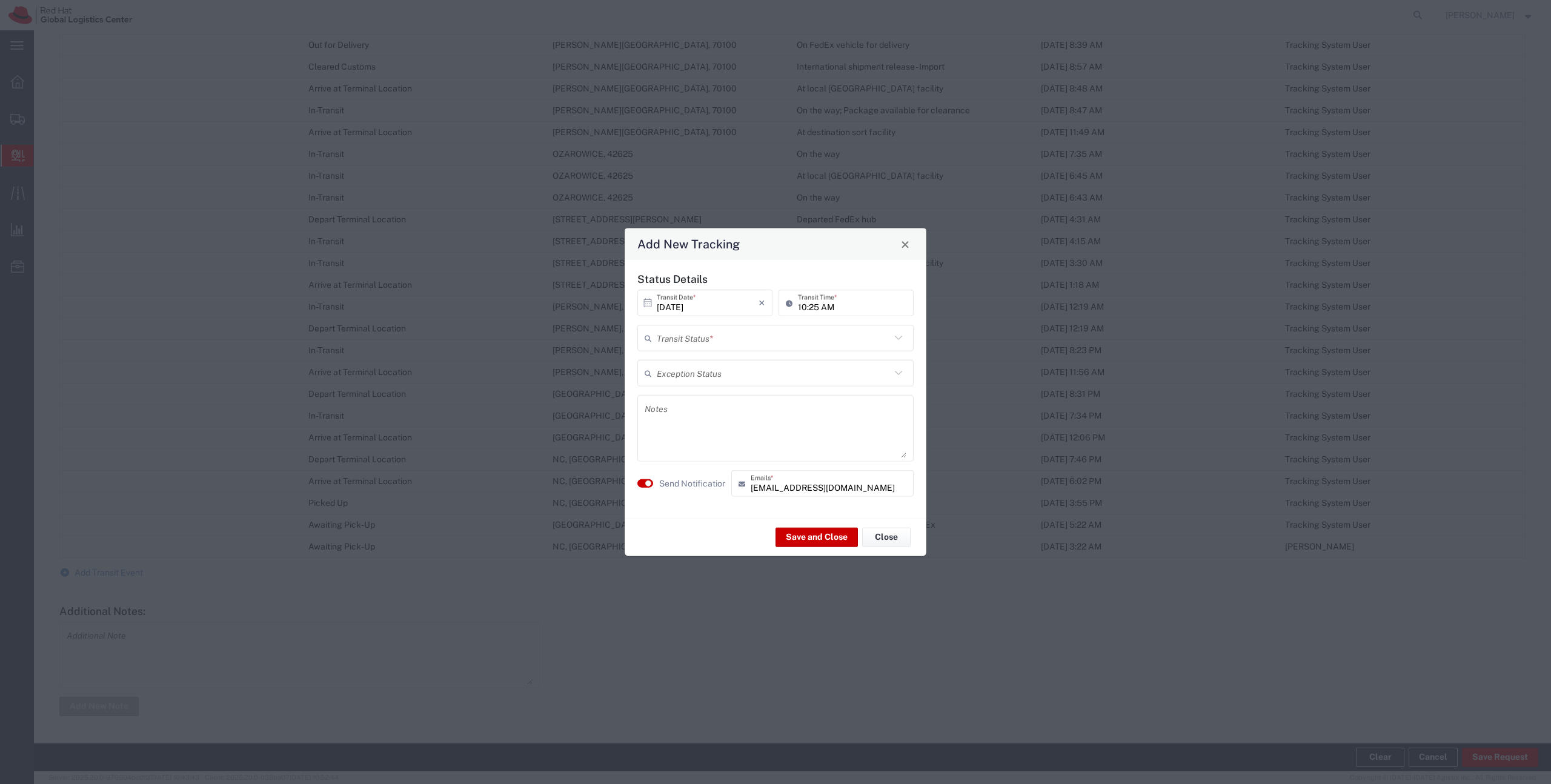
click at [723, 332] on input "text" at bounding box center [774, 338] width 234 height 21
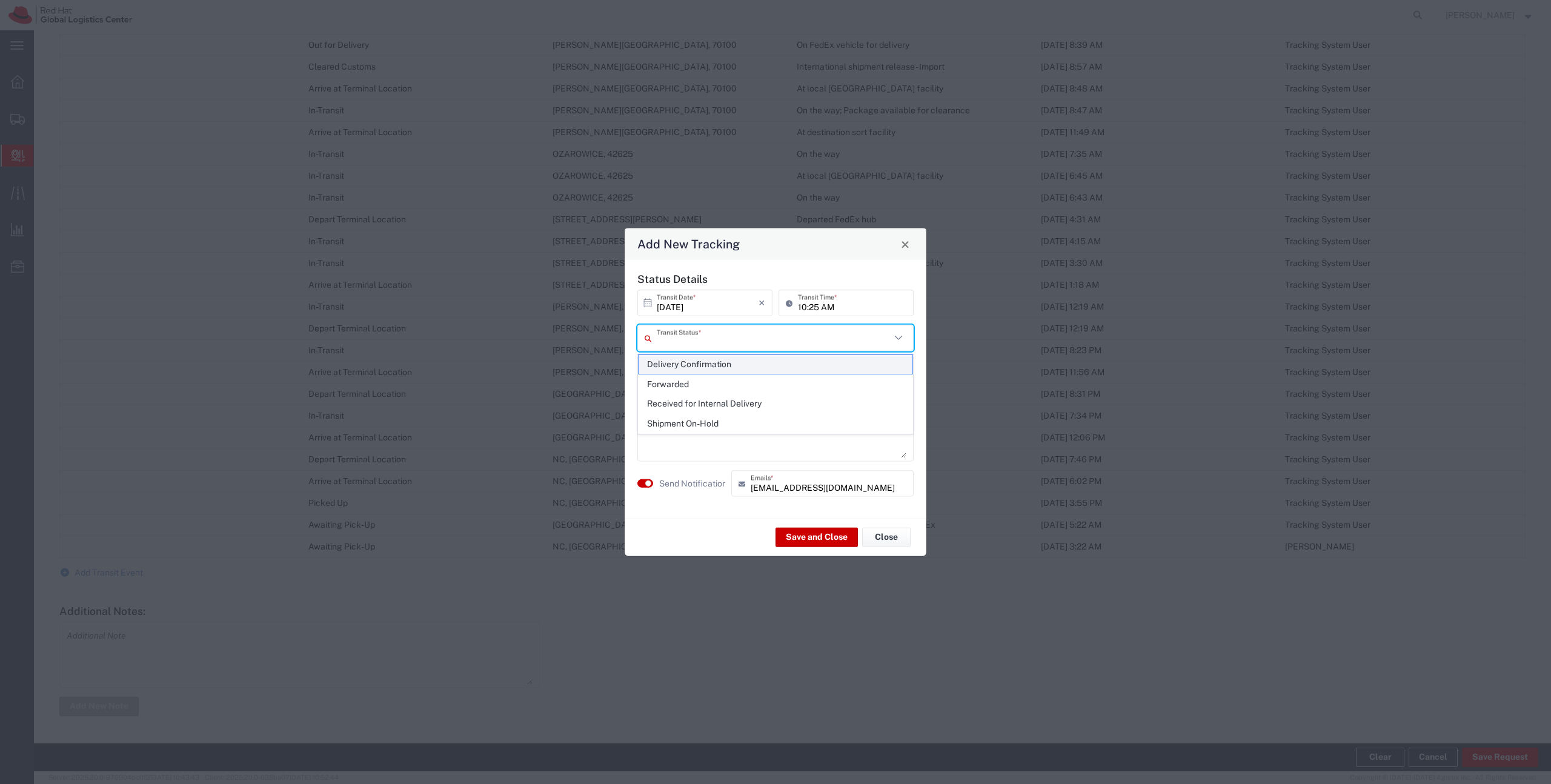
click at [728, 370] on span "Delivery Confirmation" at bounding box center [776, 364] width 274 height 19
type input "Delivery Confirmation"
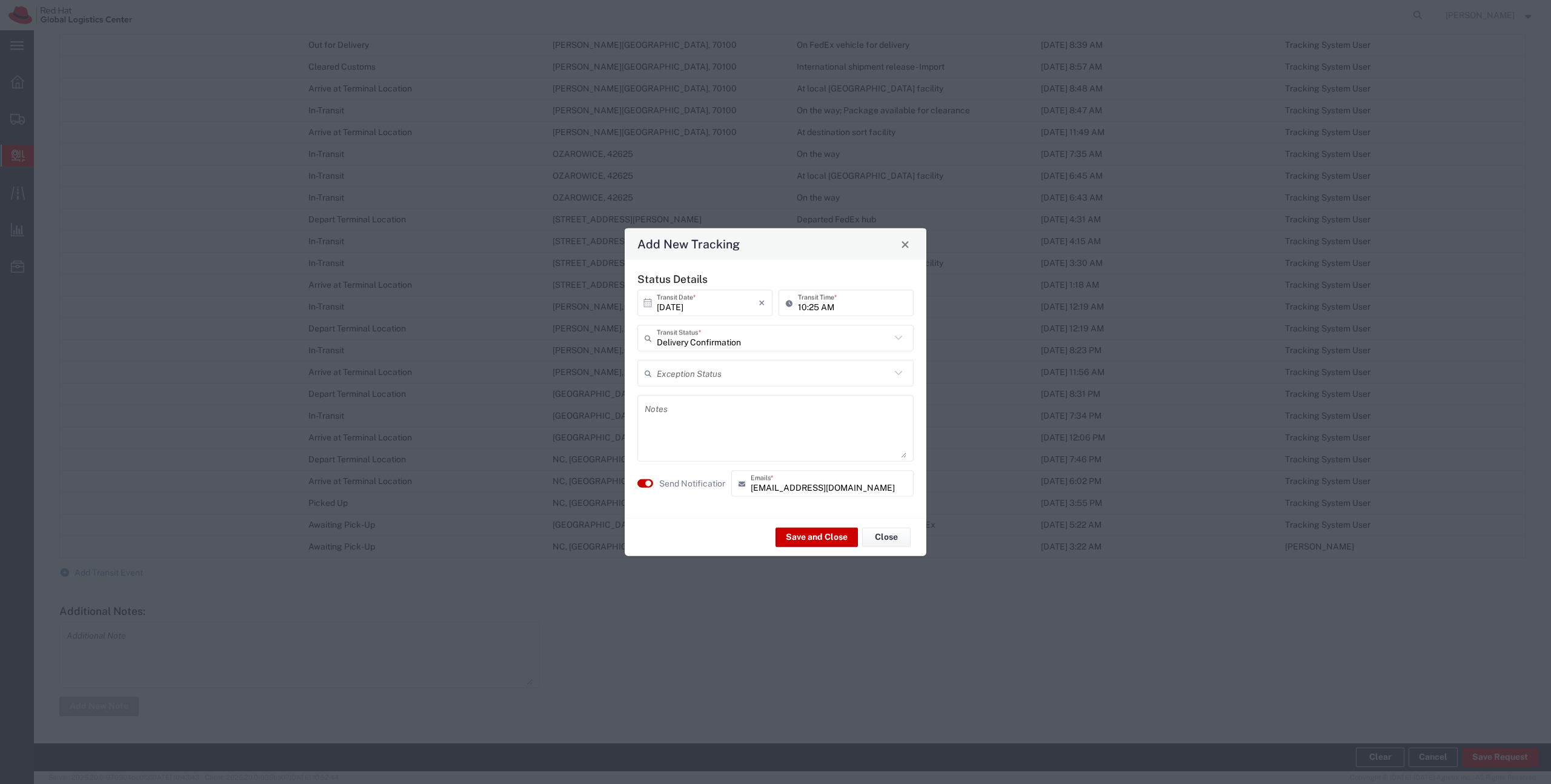
click at [719, 416] on textarea at bounding box center [776, 428] width 262 height 59
type textarea "Waiting for you at the reception."
click at [809, 539] on button "Save and Close" at bounding box center [817, 536] width 82 height 19
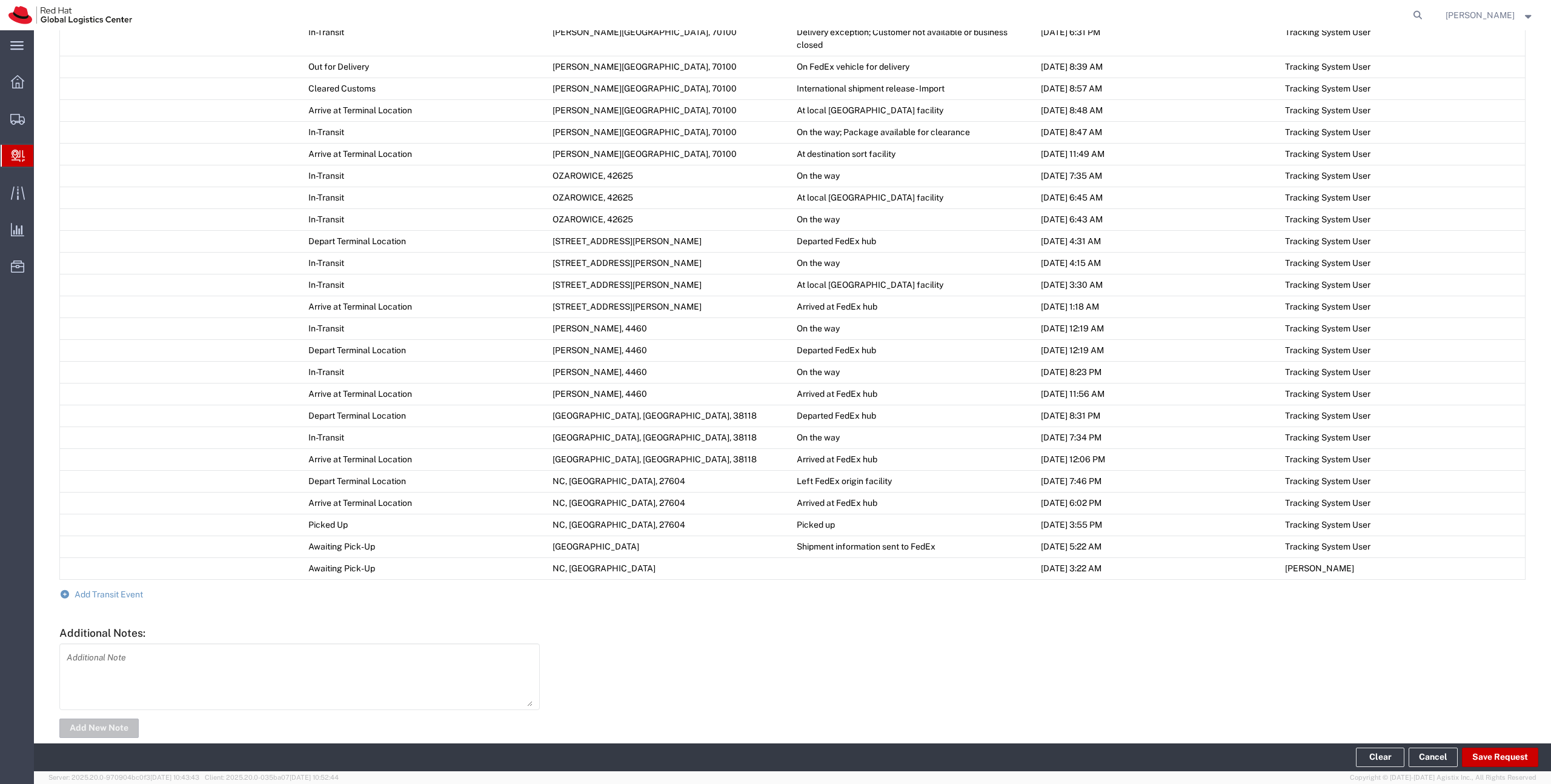
scroll to position [851, 0]
